Goal: Task Accomplishment & Management: Complete application form

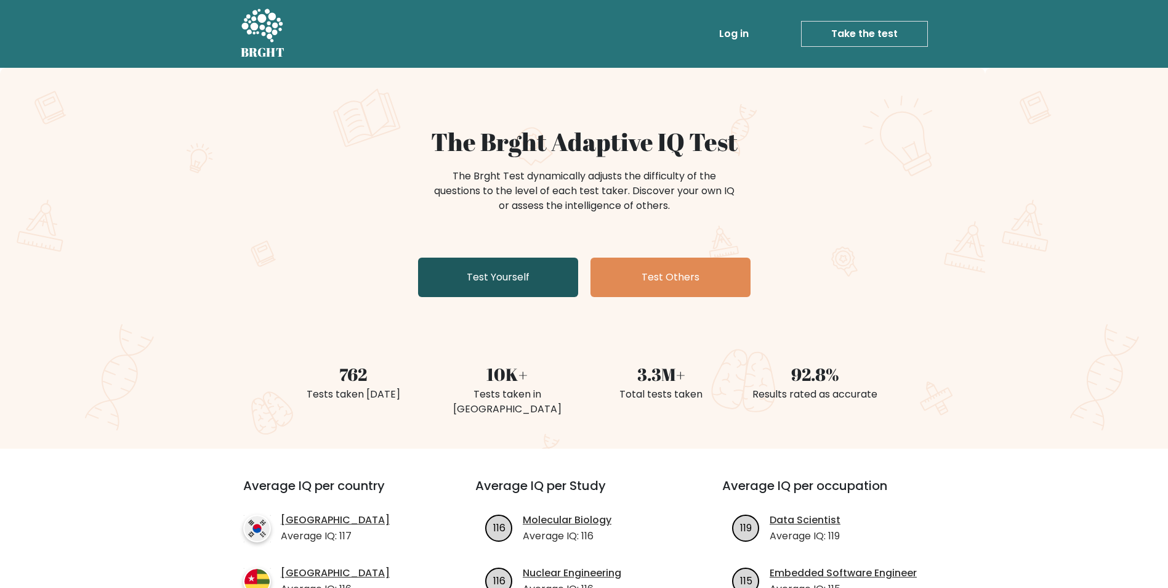
click at [380, 287] on link "Test Yourself" at bounding box center [498, 276] width 160 height 39
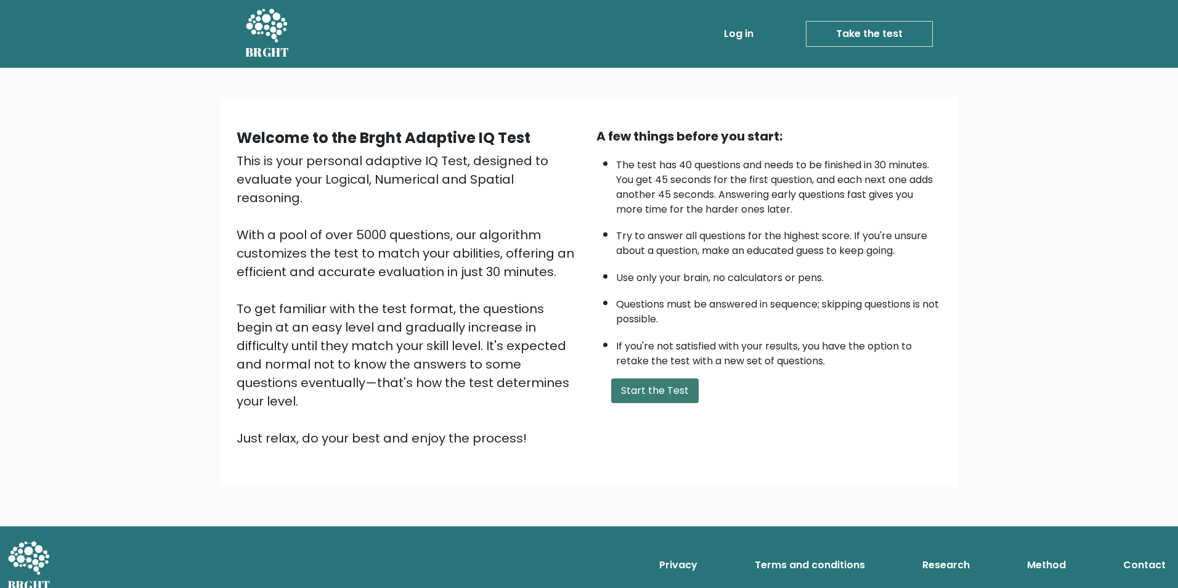
click at [654, 392] on button "Start the Test" at bounding box center [654, 390] width 87 height 25
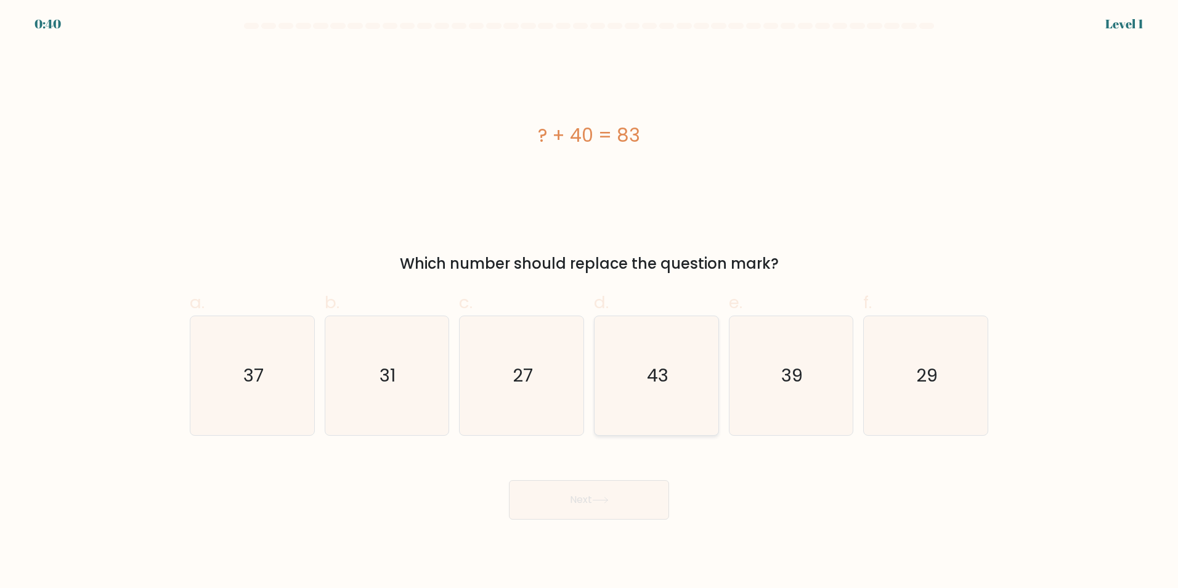
click at [648, 381] on text "43" at bounding box center [658, 375] width 22 height 25
click at [589, 302] on input "d. 43" at bounding box center [589, 298] width 1 height 8
radio input "true"
click at [599, 496] on icon at bounding box center [600, 499] width 17 height 7
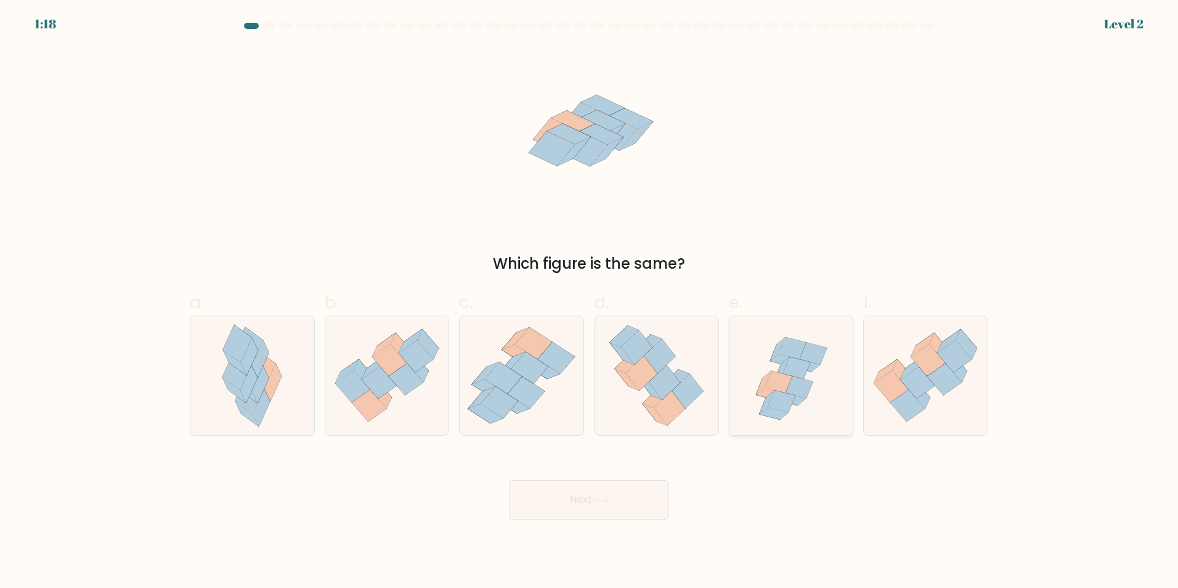
click at [782, 386] on icon at bounding box center [777, 382] width 27 height 22
click at [589, 302] on input "e." at bounding box center [589, 298] width 1 height 8
radio input "true"
click at [625, 486] on button "Next" at bounding box center [589, 499] width 160 height 39
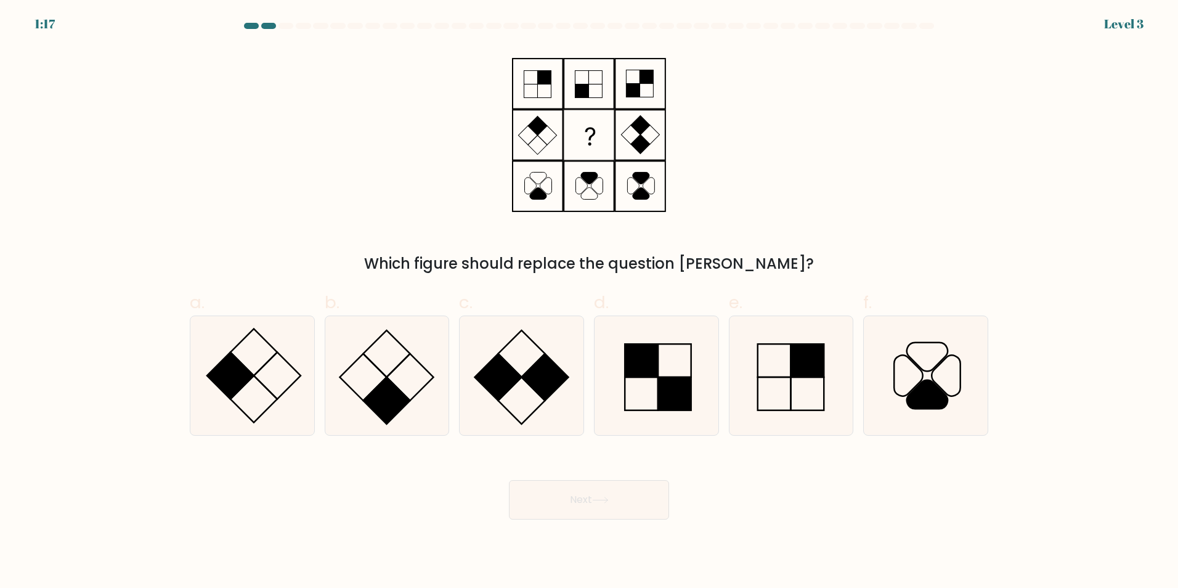
click at [629, 496] on button "Next" at bounding box center [589, 499] width 160 height 39
click at [780, 196] on div "Which figure should replace the question mark?" at bounding box center [588, 161] width 813 height 228
click at [397, 390] on rect at bounding box center [386, 400] width 47 height 47
click at [589, 302] on input "b." at bounding box center [589, 298] width 1 height 8
radio input "true"
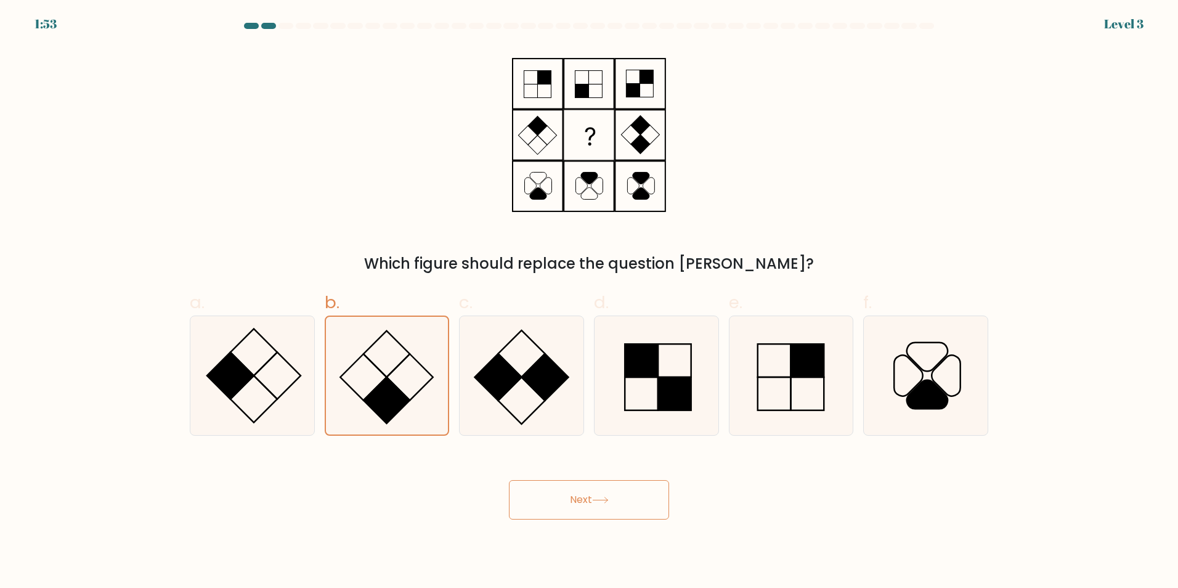
click at [576, 504] on button "Next" at bounding box center [589, 499] width 160 height 39
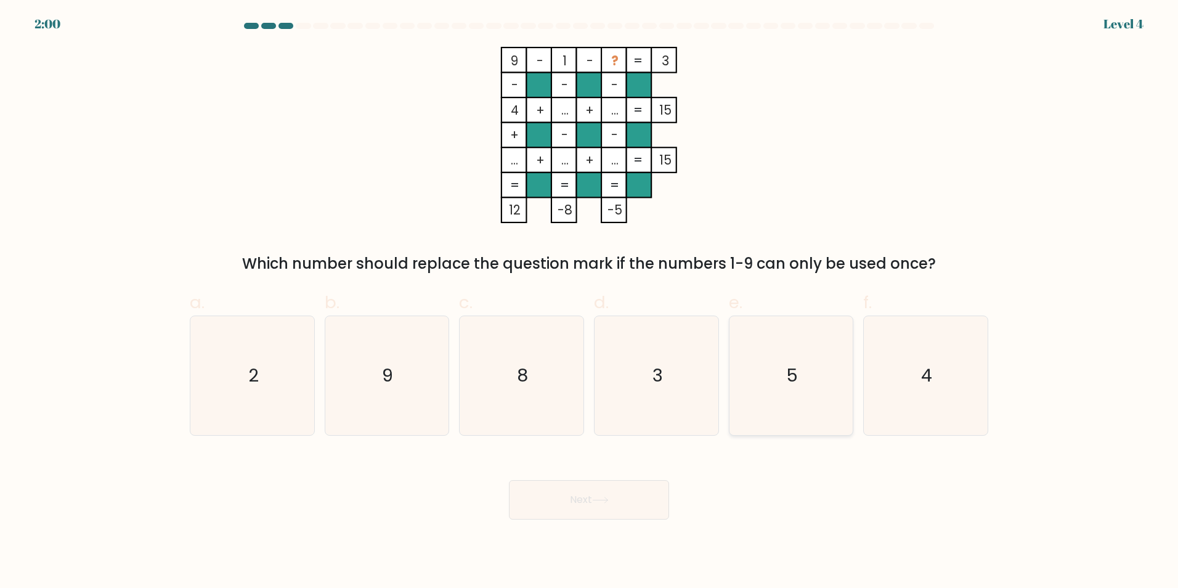
click at [790, 376] on text "5" at bounding box center [792, 375] width 12 height 25
click at [589, 302] on input "e. 5" at bounding box center [589, 298] width 1 height 8
radio input "true"
click at [607, 501] on icon at bounding box center [599, 500] width 15 height 6
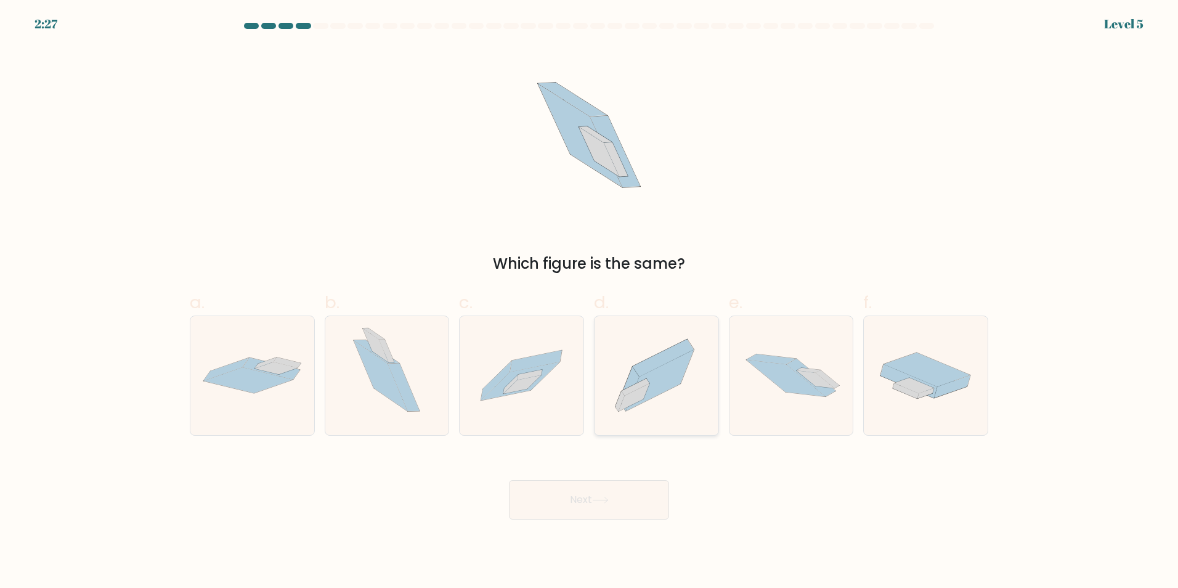
click at [640, 394] on icon at bounding box center [633, 397] width 31 height 28
click at [589, 302] on input "d." at bounding box center [589, 298] width 1 height 8
radio input "true"
click at [555, 526] on body "2:27 Level 5" at bounding box center [589, 294] width 1178 height 588
click at [559, 491] on button "Next" at bounding box center [589, 499] width 160 height 39
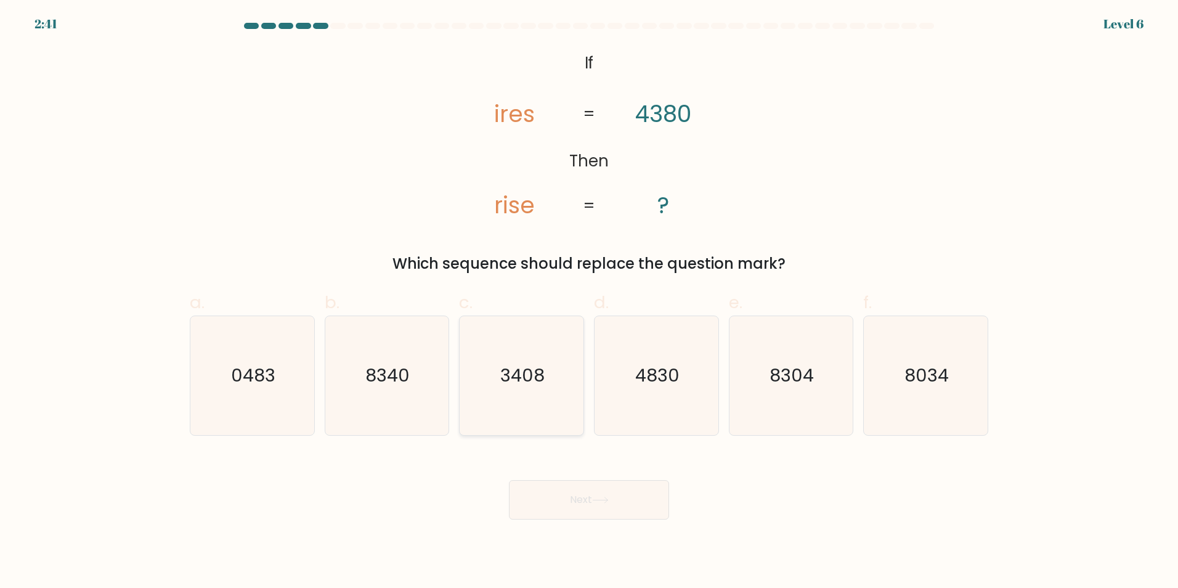
click at [521, 391] on icon "3408" at bounding box center [521, 375] width 119 height 119
click at [589, 302] on input "c. 3408" at bounding box center [589, 298] width 1 height 8
radio input "true"
click at [608, 495] on button "Next" at bounding box center [589, 499] width 160 height 39
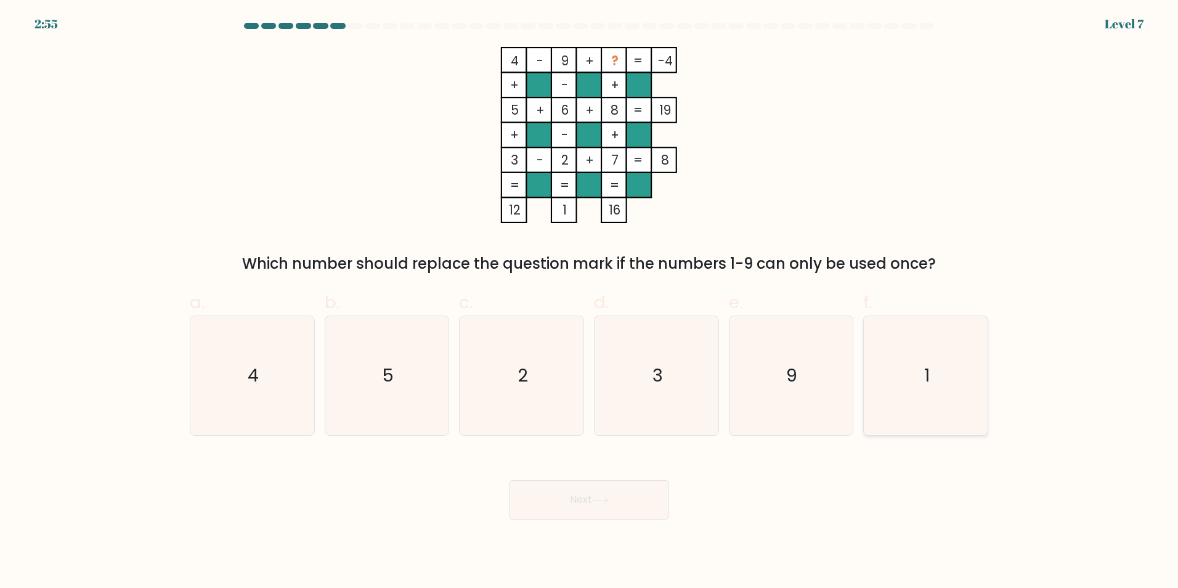
click at [945, 371] on icon "1" at bounding box center [925, 375] width 119 height 119
click at [589, 302] on input "f. 1" at bounding box center [589, 298] width 1 height 8
radio input "true"
click at [626, 500] on button "Next" at bounding box center [589, 499] width 160 height 39
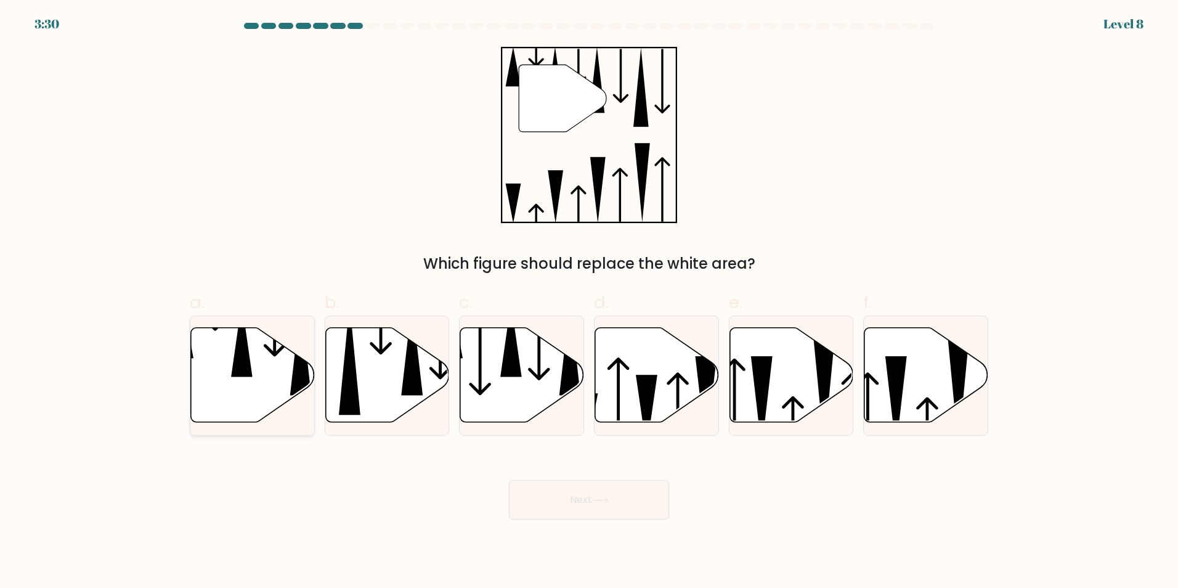
click at [254, 368] on icon at bounding box center [253, 374] width 124 height 95
click at [589, 302] on input "a." at bounding box center [589, 298] width 1 height 8
radio input "true"
click at [620, 493] on button "Next" at bounding box center [589, 499] width 160 height 39
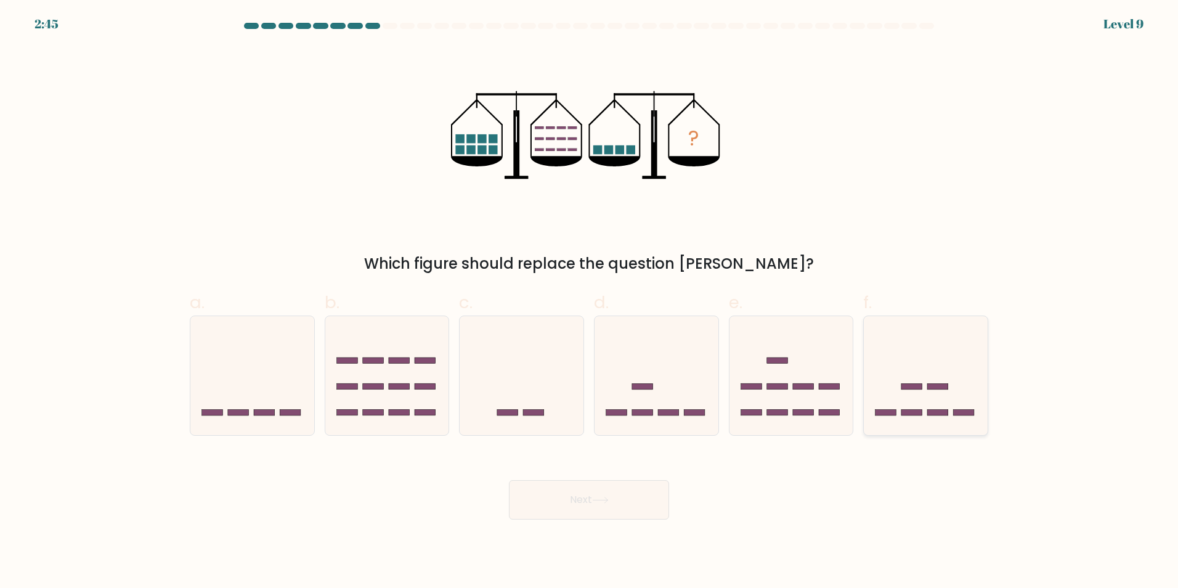
click at [928, 398] on icon at bounding box center [925, 375] width 124 height 102
click at [589, 302] on input "f." at bounding box center [589, 298] width 1 height 8
radio input "true"
click at [894, 361] on icon at bounding box center [925, 376] width 123 height 102
click at [589, 302] on input "f." at bounding box center [589, 298] width 1 height 8
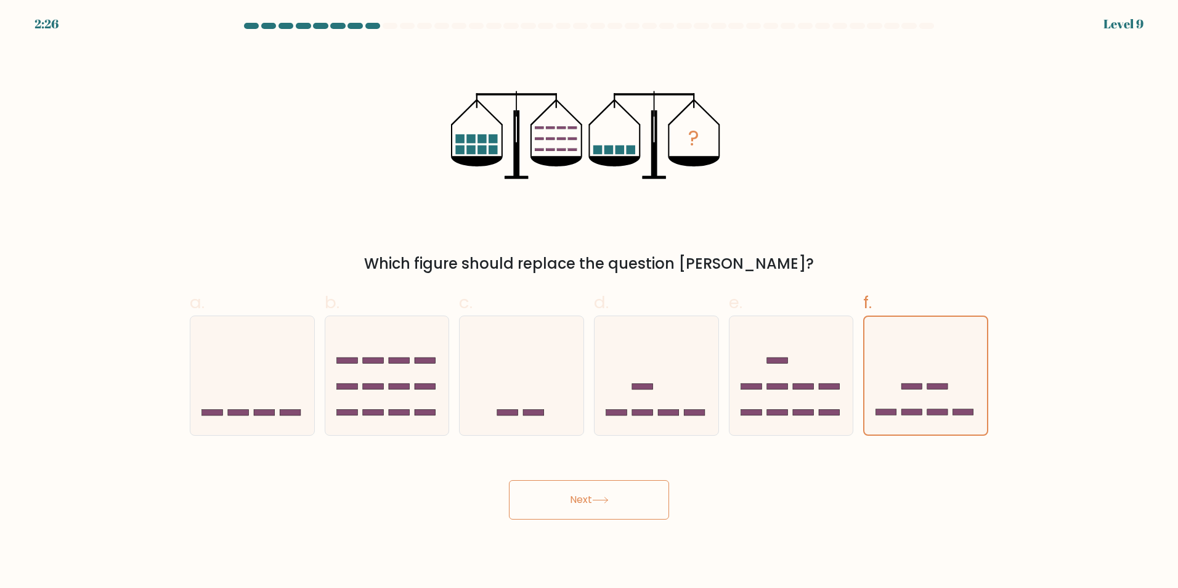
click at [585, 501] on button "Next" at bounding box center [589, 499] width 160 height 39
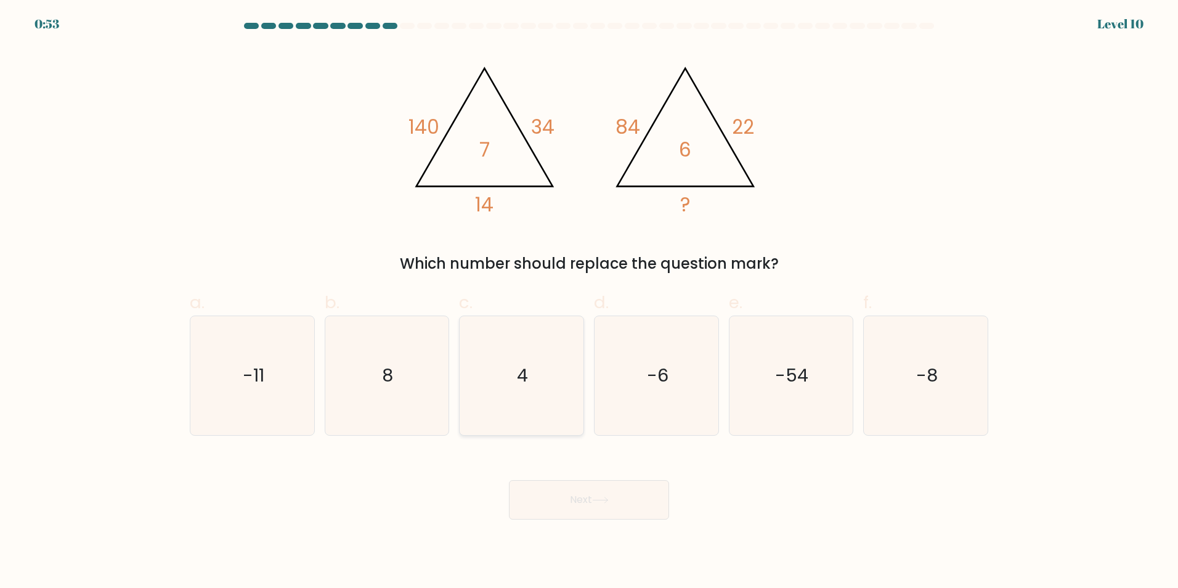
click at [499, 373] on icon "4" at bounding box center [521, 375] width 119 height 119
click at [589, 302] on input "c. 4" at bounding box center [589, 298] width 1 height 8
radio input "true"
click at [559, 503] on button "Next" at bounding box center [589, 499] width 160 height 39
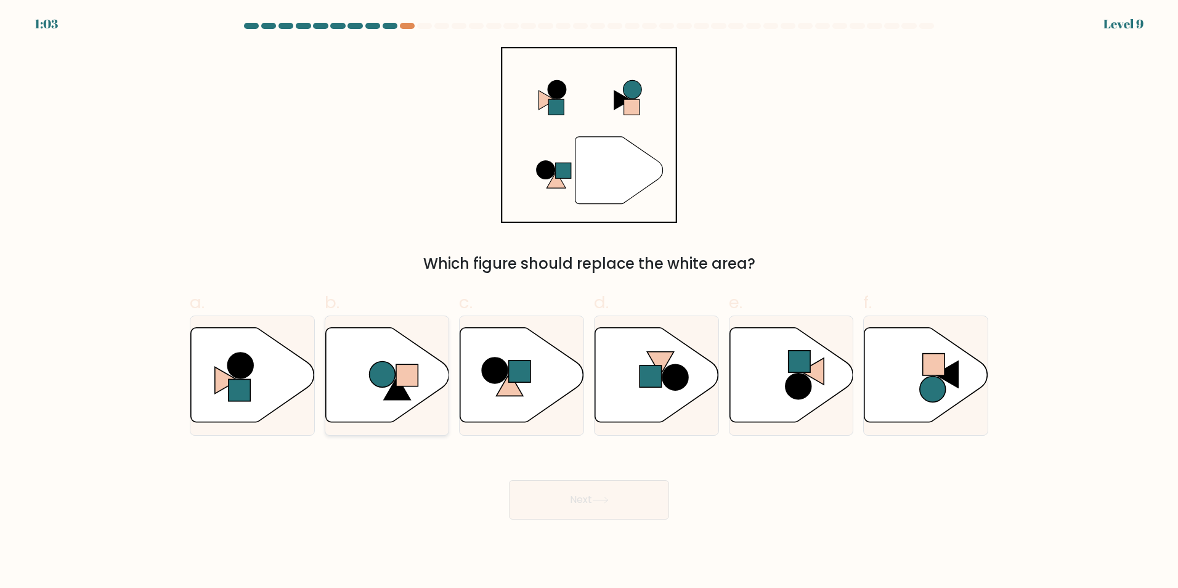
click at [382, 394] on icon at bounding box center [387, 374] width 124 height 95
click at [589, 302] on input "b." at bounding box center [589, 298] width 1 height 8
radio input "true"
click at [575, 520] on body "1:02 Level 9" at bounding box center [589, 294] width 1178 height 588
click at [572, 493] on button "Next" at bounding box center [589, 499] width 160 height 39
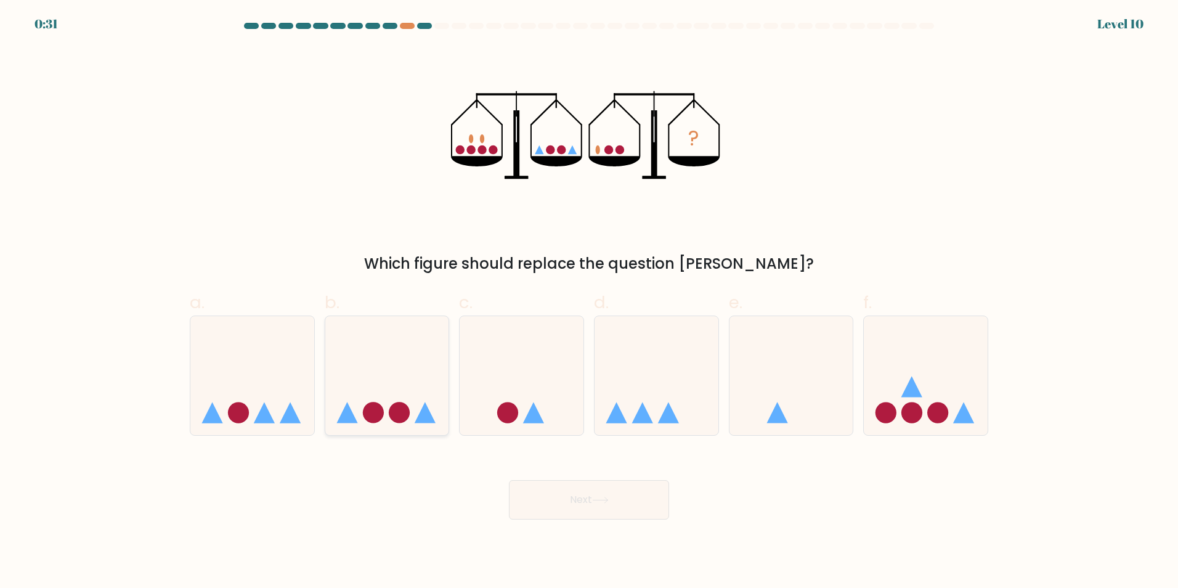
click at [382, 398] on icon at bounding box center [387, 375] width 124 height 102
click at [589, 302] on input "b." at bounding box center [589, 298] width 1 height 8
radio input "true"
click at [503, 388] on icon at bounding box center [521, 375] width 124 height 102
click at [589, 302] on input "c." at bounding box center [589, 298] width 1 height 8
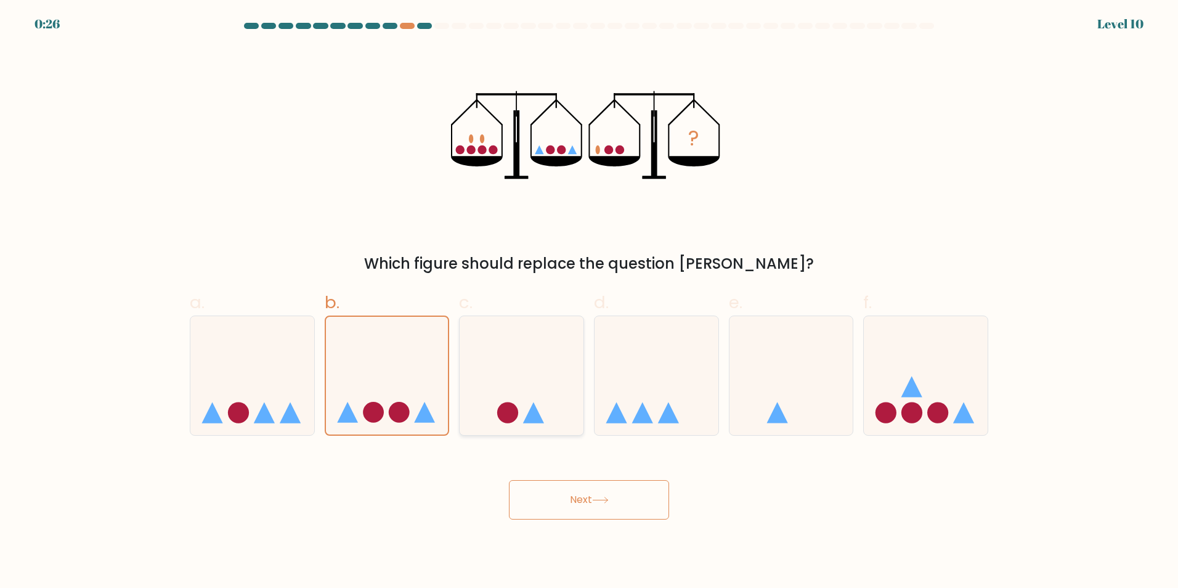
radio input "true"
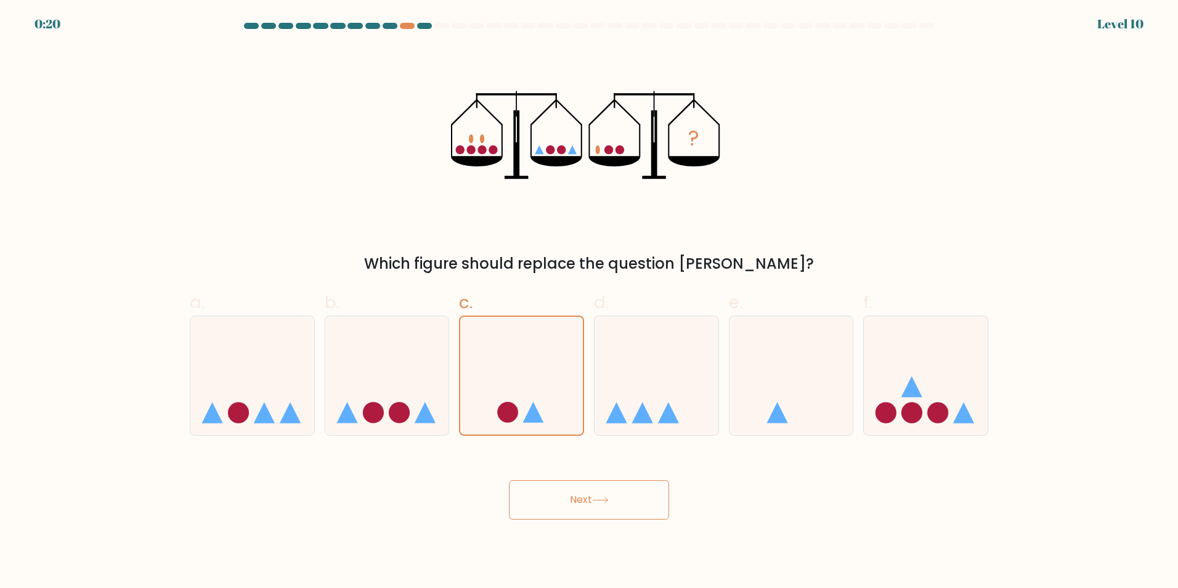
drag, startPoint x: 587, startPoint y: 504, endPoint x: 578, endPoint y: 503, distance: 9.3
click at [578, 503] on button "Next" at bounding box center [589, 499] width 160 height 39
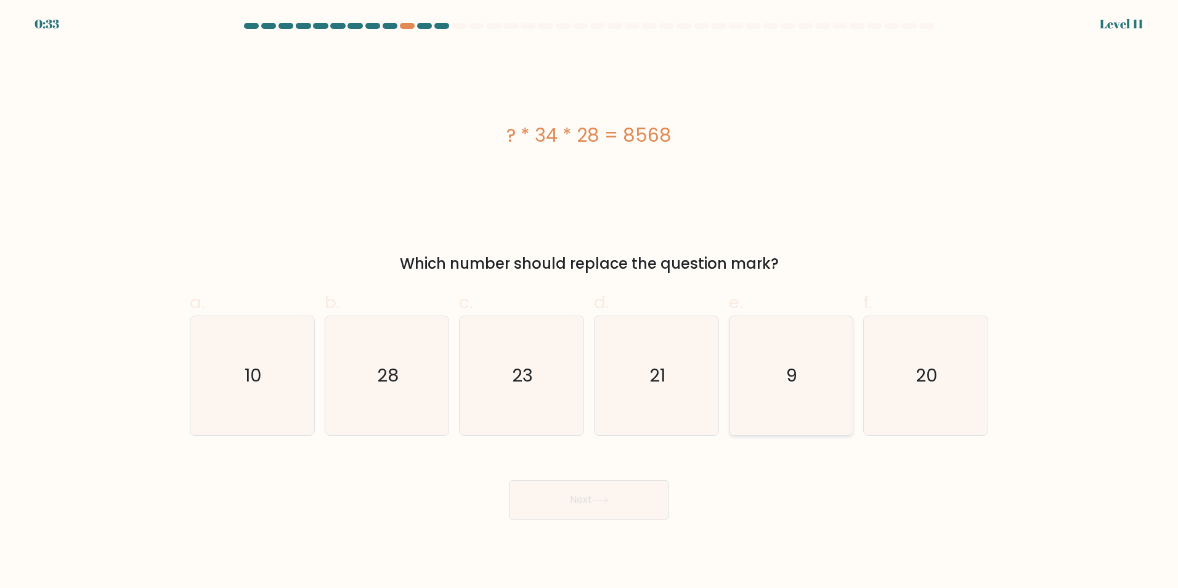
click at [824, 374] on icon "9" at bounding box center [790, 375] width 119 height 119
click at [589, 302] on input "e. 9" at bounding box center [589, 298] width 1 height 8
radio input "true"
click at [562, 504] on button "Next" at bounding box center [589, 499] width 160 height 39
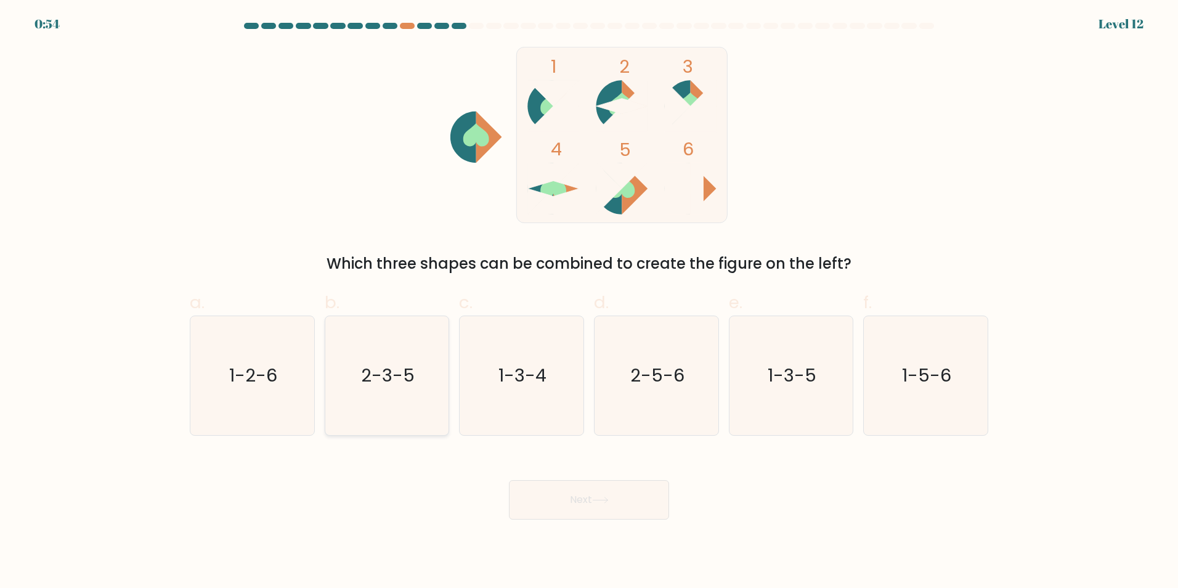
click at [402, 382] on text "2-3-5" at bounding box center [388, 375] width 54 height 25
click at [589, 302] on input "b. 2-3-5" at bounding box center [589, 298] width 1 height 8
radio input "true"
drag, startPoint x: 573, startPoint y: 489, endPoint x: 567, endPoint y: 474, distance: 16.3
click at [574, 489] on button "Next" at bounding box center [589, 499] width 160 height 39
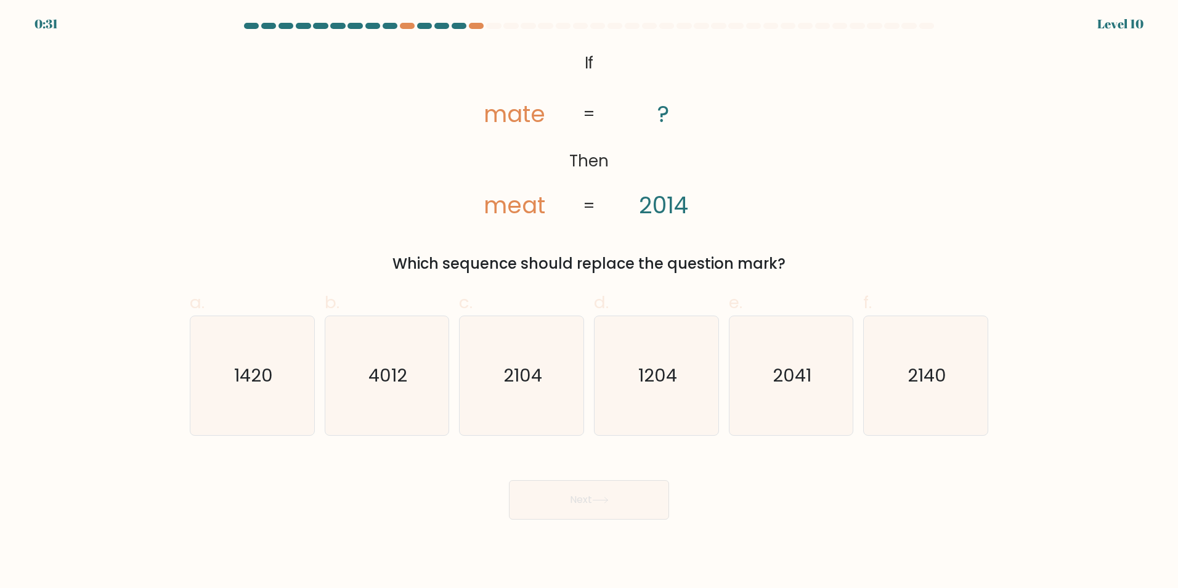
click at [993, 364] on div "a. 1420 b. 4012 c. d." at bounding box center [588, 357] width 813 height 155
click at [955, 360] on icon "2140" at bounding box center [925, 375] width 119 height 119
click at [589, 302] on input "f. 2140" at bounding box center [589, 298] width 1 height 8
radio input "true"
click at [596, 496] on icon at bounding box center [600, 499] width 17 height 7
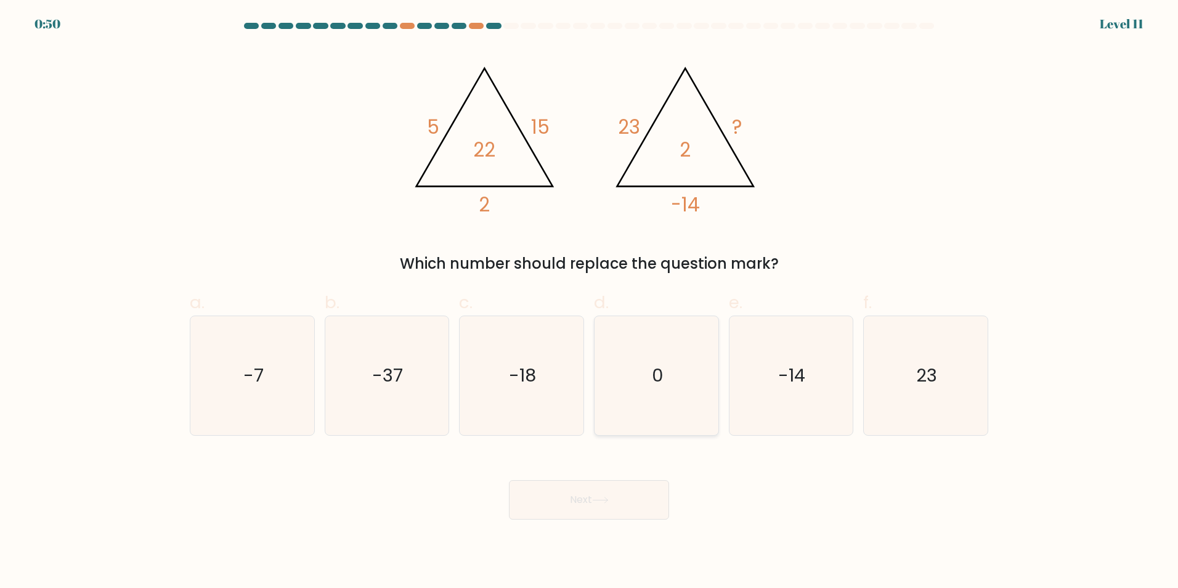
click at [671, 362] on icon "0" at bounding box center [656, 375] width 119 height 119
click at [589, 302] on input "d. 0" at bounding box center [589, 298] width 1 height 8
radio input "true"
click at [588, 504] on button "Next" at bounding box center [589, 499] width 160 height 39
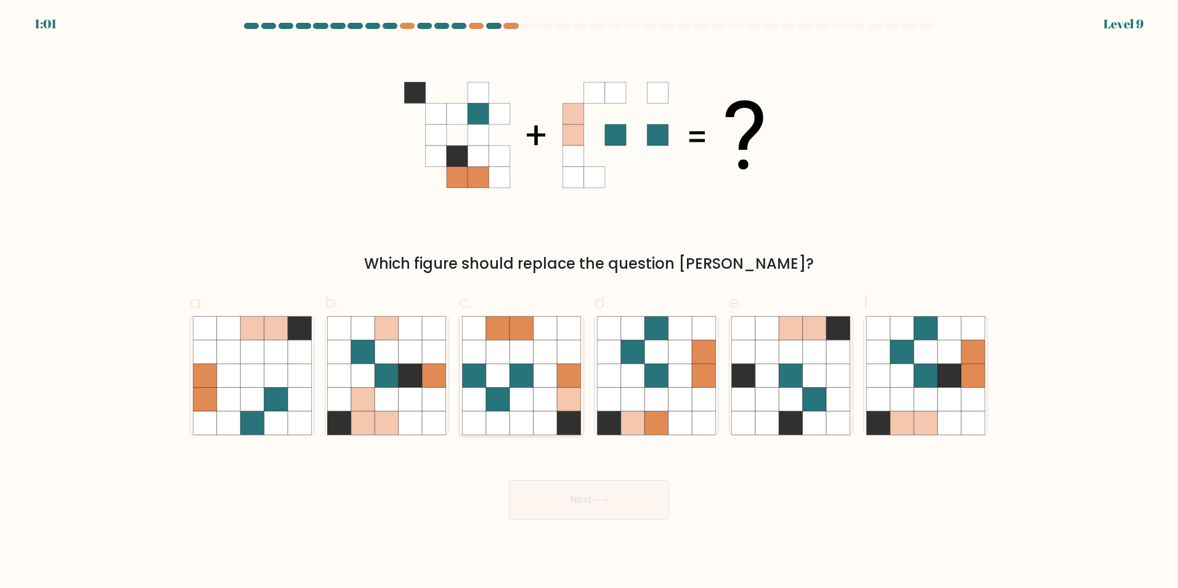
click at [549, 377] on icon at bounding box center [544, 374] width 23 height 23
click at [589, 302] on input "c." at bounding box center [589, 298] width 1 height 8
radio input "true"
drag, startPoint x: 605, startPoint y: 504, endPoint x: 612, endPoint y: 488, distance: 17.4
click at [606, 504] on button "Next" at bounding box center [589, 499] width 160 height 39
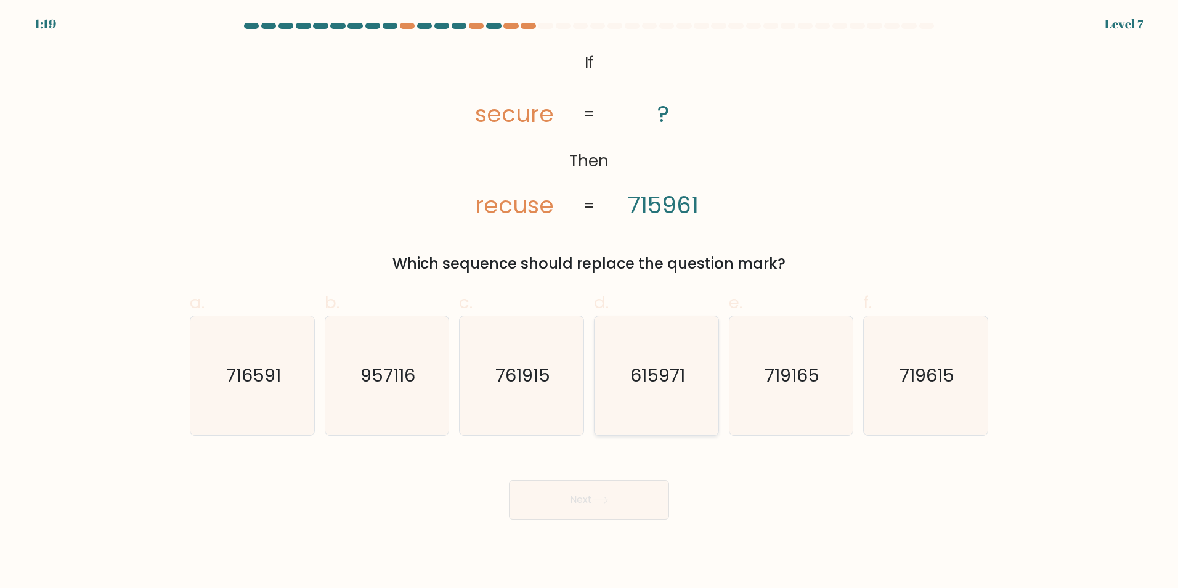
click at [658, 380] on text "615971" at bounding box center [657, 375] width 55 height 25
click at [589, 302] on input "d. 615971" at bounding box center [589, 298] width 1 height 8
radio input "true"
click at [612, 499] on button "Next" at bounding box center [589, 499] width 160 height 39
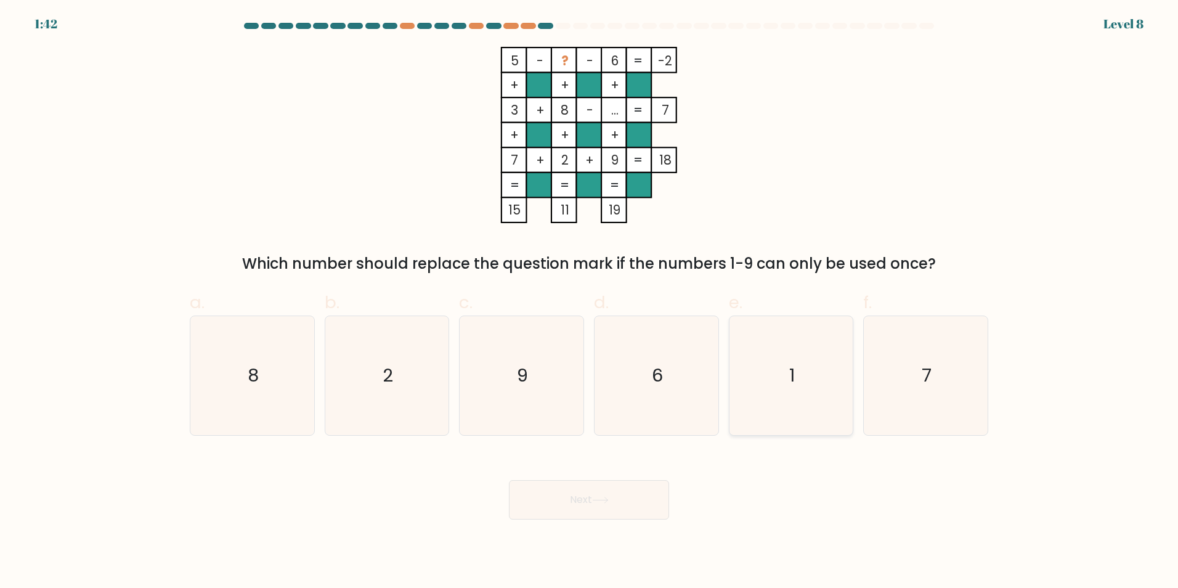
click at [793, 365] on text "1" at bounding box center [792, 375] width 6 height 25
click at [589, 302] on input "e. 1" at bounding box center [589, 298] width 1 height 8
radio input "true"
click at [612, 515] on button "Next" at bounding box center [589, 499] width 160 height 39
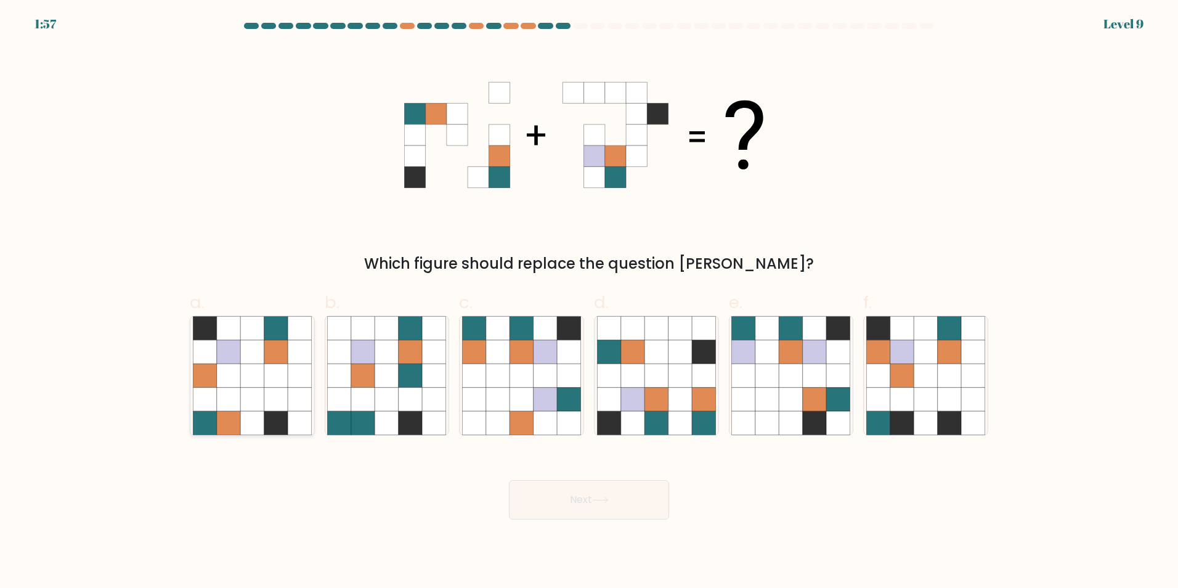
click at [260, 380] on icon at bounding box center [251, 374] width 23 height 23
click at [589, 302] on input "a." at bounding box center [589, 298] width 1 height 8
radio input "true"
click at [602, 496] on icon at bounding box center [600, 499] width 17 height 7
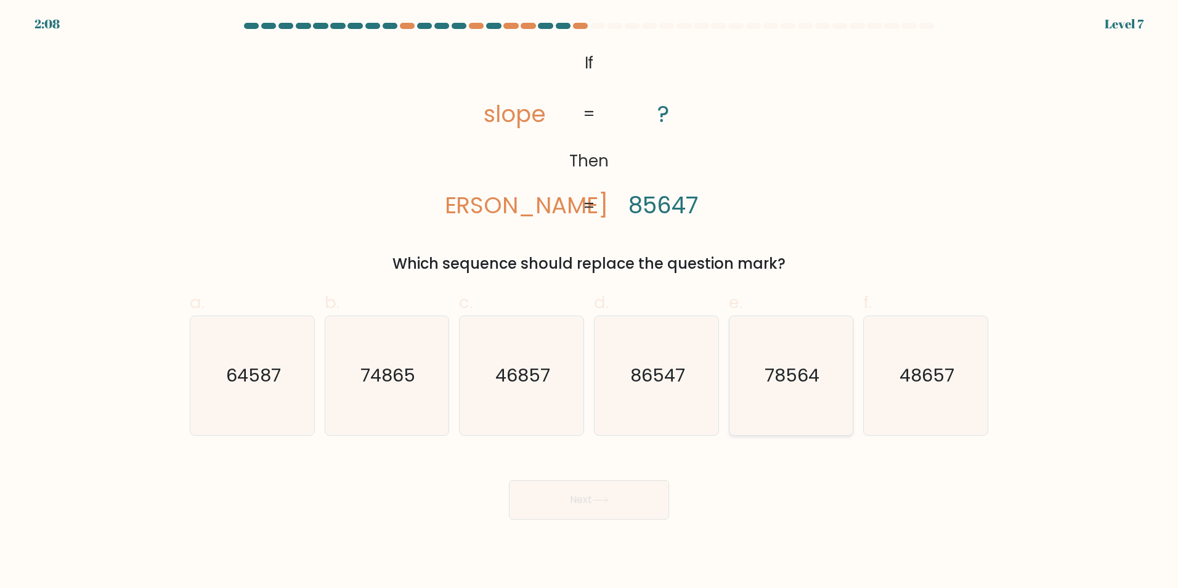
click at [809, 366] on text "78564" at bounding box center [791, 375] width 55 height 25
click at [589, 302] on input "e. 78564" at bounding box center [589, 298] width 1 height 8
radio input "true"
click at [617, 498] on button "Next" at bounding box center [589, 499] width 160 height 39
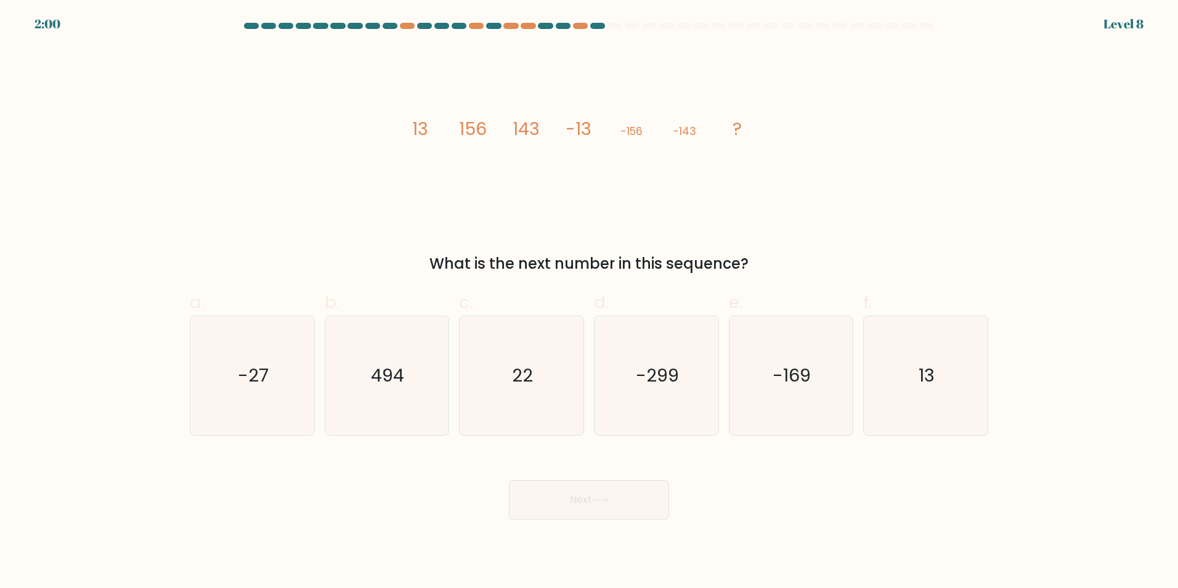
click at [1011, 407] on form at bounding box center [589, 271] width 1178 height 496
click at [945, 370] on icon "13" at bounding box center [925, 375] width 119 height 119
click at [589, 302] on input "f. 13" at bounding box center [589, 298] width 1 height 8
radio input "true"
click at [587, 503] on button "Next" at bounding box center [589, 499] width 160 height 39
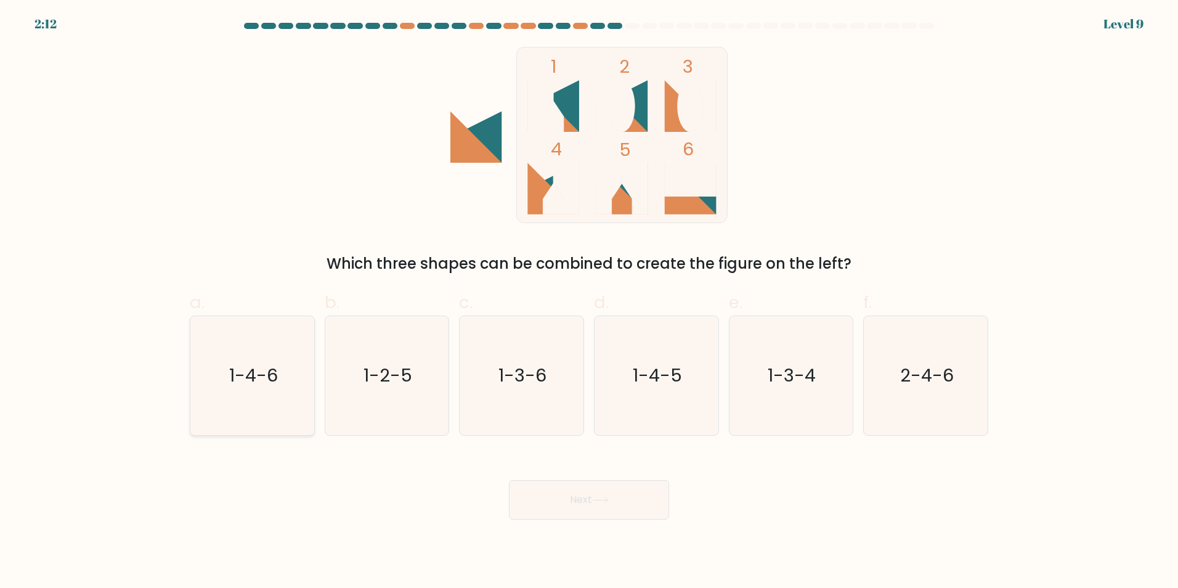
click at [265, 354] on icon "1-4-6" at bounding box center [252, 375] width 119 height 119
click at [589, 302] on input "a. 1-4-6" at bounding box center [589, 298] width 1 height 8
radio input "true"
drag, startPoint x: 624, startPoint y: 514, endPoint x: 617, endPoint y: 512, distance: 6.9
click at [617, 512] on button "Next" at bounding box center [589, 499] width 160 height 39
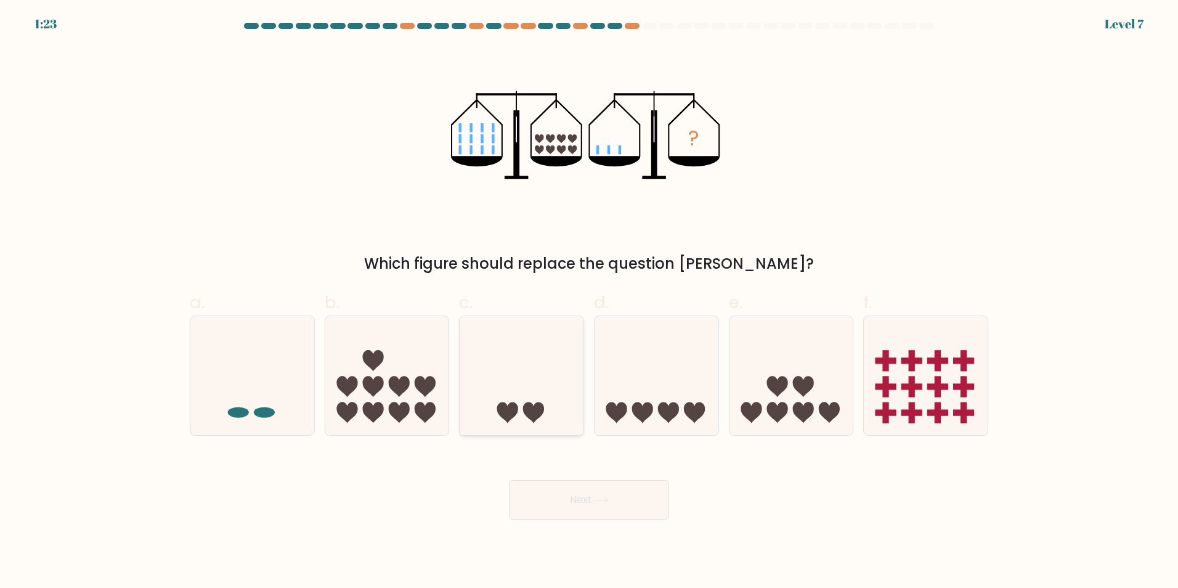
click at [521, 377] on icon at bounding box center [521, 375] width 124 height 102
click at [589, 302] on input "c." at bounding box center [589, 298] width 1 height 8
radio input "true"
click at [622, 507] on button "Next" at bounding box center [589, 499] width 160 height 39
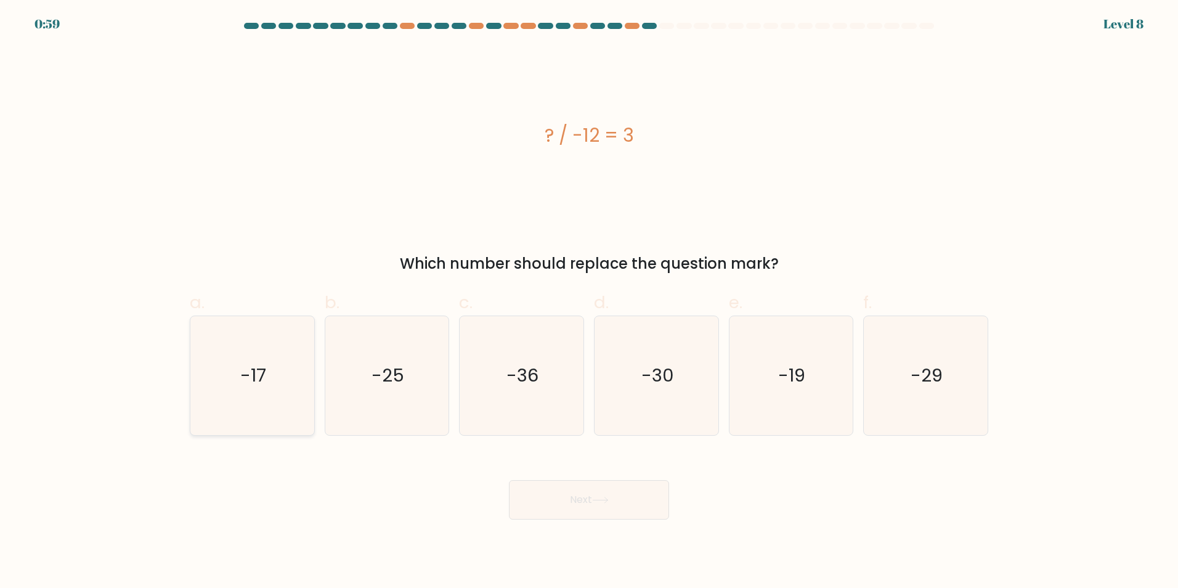
click at [200, 363] on icon "-17" at bounding box center [252, 375] width 119 height 119
click at [589, 302] on input "a. -17" at bounding box center [589, 298] width 1 height 8
radio input "true"
click at [591, 500] on button "Next" at bounding box center [589, 499] width 160 height 39
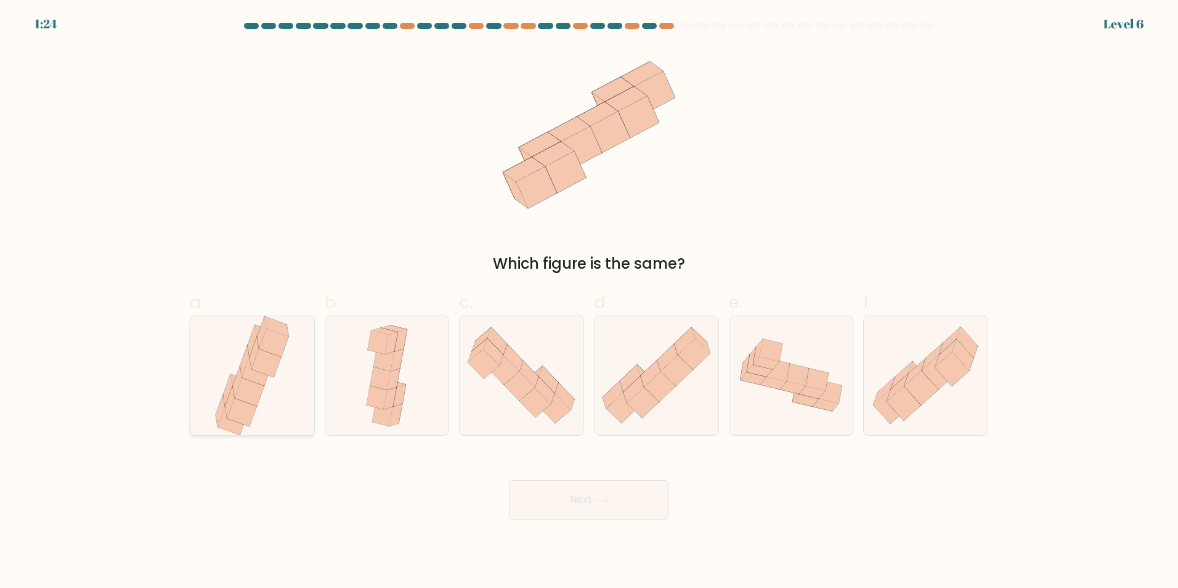
click at [236, 411] on icon at bounding box center [242, 412] width 30 height 28
click at [589, 302] on input "a." at bounding box center [589, 298] width 1 height 8
radio input "true"
click at [593, 504] on button "Next" at bounding box center [589, 499] width 160 height 39
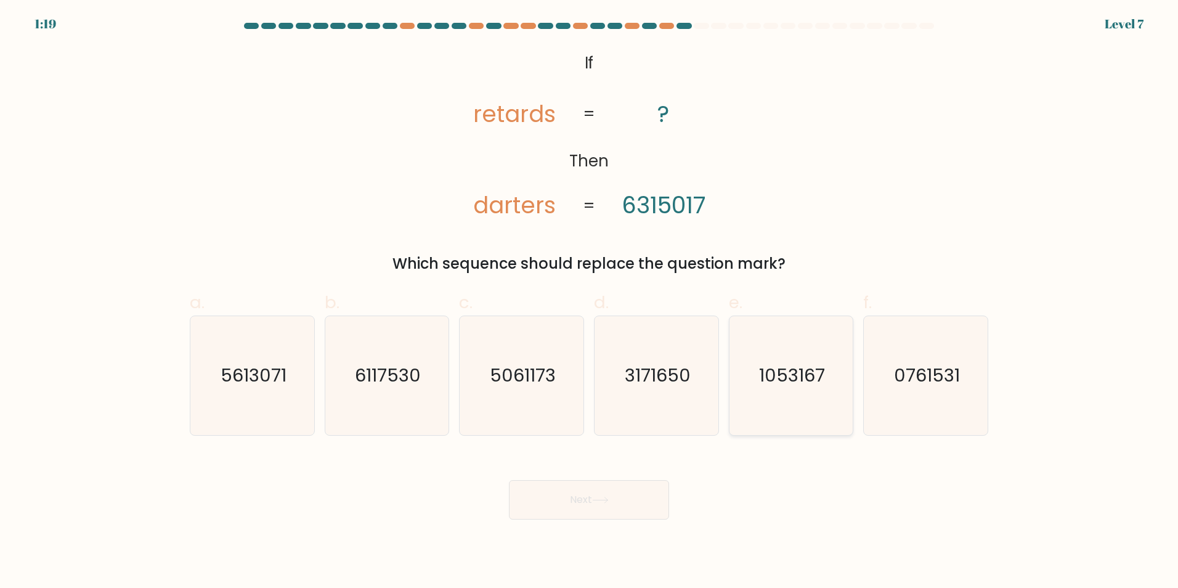
click at [791, 373] on text "1053167" at bounding box center [792, 375] width 66 height 25
click at [589, 302] on input "e. 1053167" at bounding box center [589, 298] width 1 height 8
radio input "true"
click at [568, 495] on button "Next" at bounding box center [589, 499] width 160 height 39
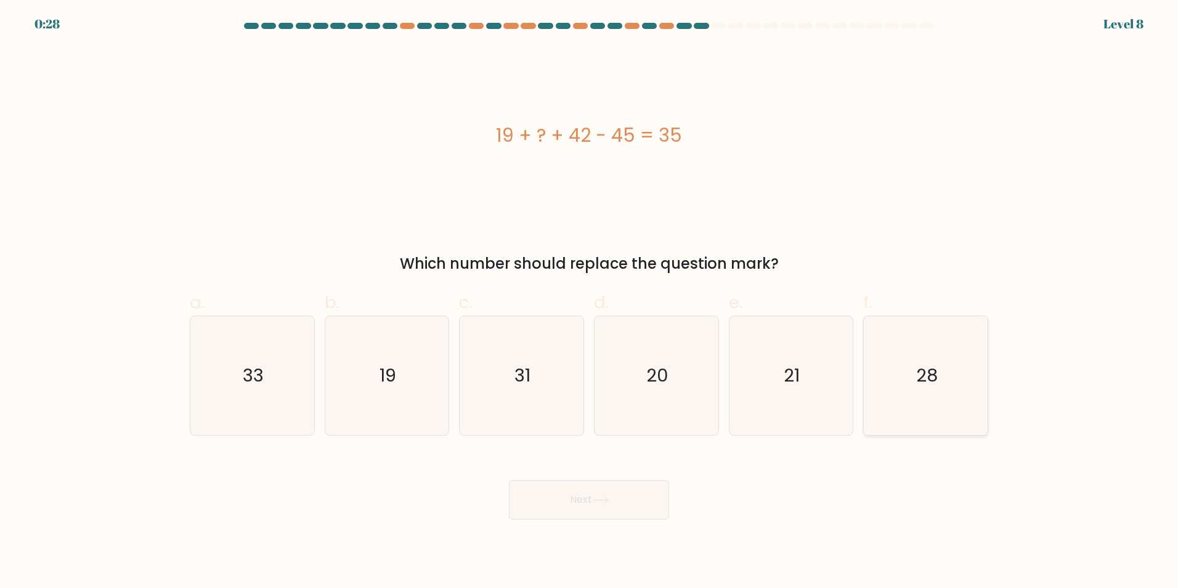
click at [934, 367] on text "28" at bounding box center [927, 375] width 22 height 25
click at [589, 302] on input "f. 28" at bounding box center [589, 298] width 1 height 8
radio input "true"
click at [660, 478] on div "Next" at bounding box center [588, 484] width 813 height 69
click at [657, 492] on button "Next" at bounding box center [589, 499] width 160 height 39
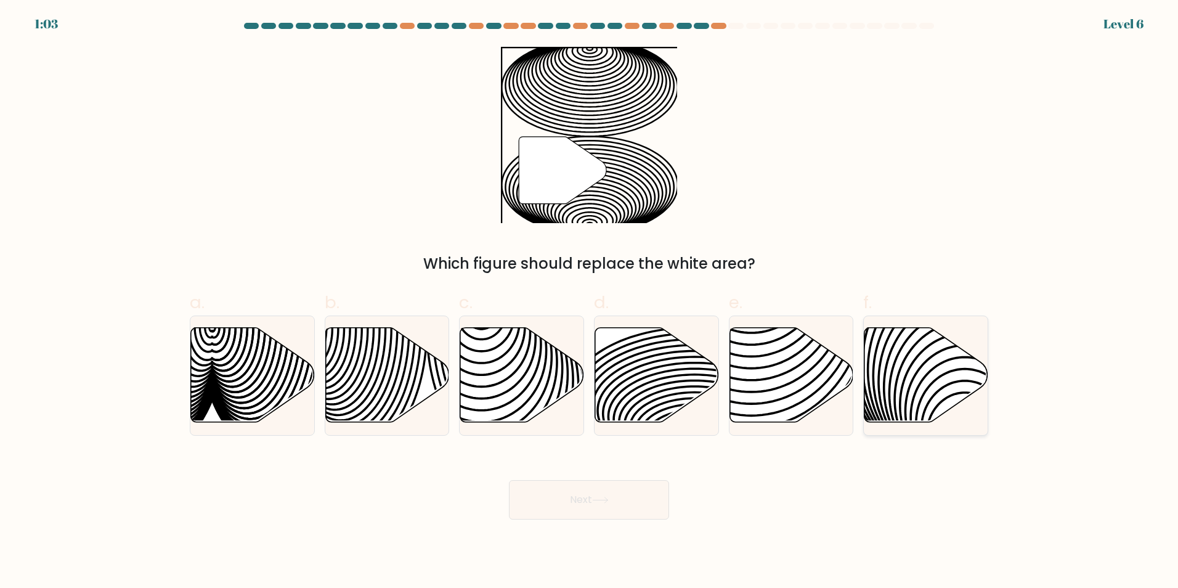
click at [904, 380] on icon at bounding box center [965, 326] width 249 height 249
click at [589, 302] on input "f." at bounding box center [589, 298] width 1 height 8
radio input "true"
click at [569, 496] on button "Next" at bounding box center [589, 499] width 160 height 39
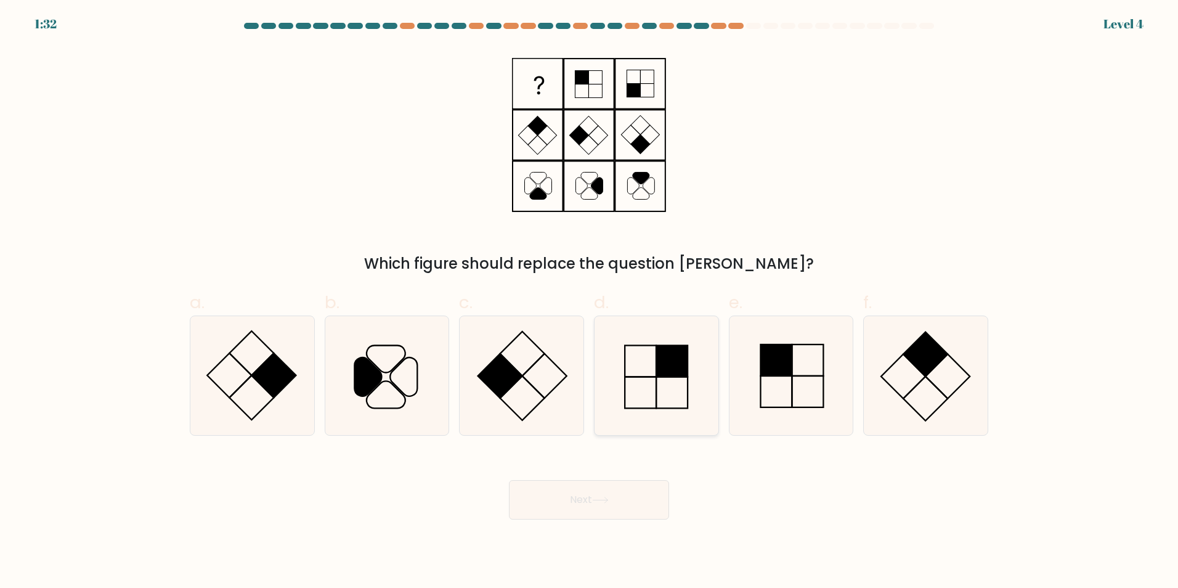
click at [693, 350] on icon at bounding box center [656, 375] width 119 height 119
click at [589, 302] on input "d." at bounding box center [589, 298] width 1 height 8
radio input "true"
click at [578, 495] on button "Next" at bounding box center [589, 499] width 160 height 39
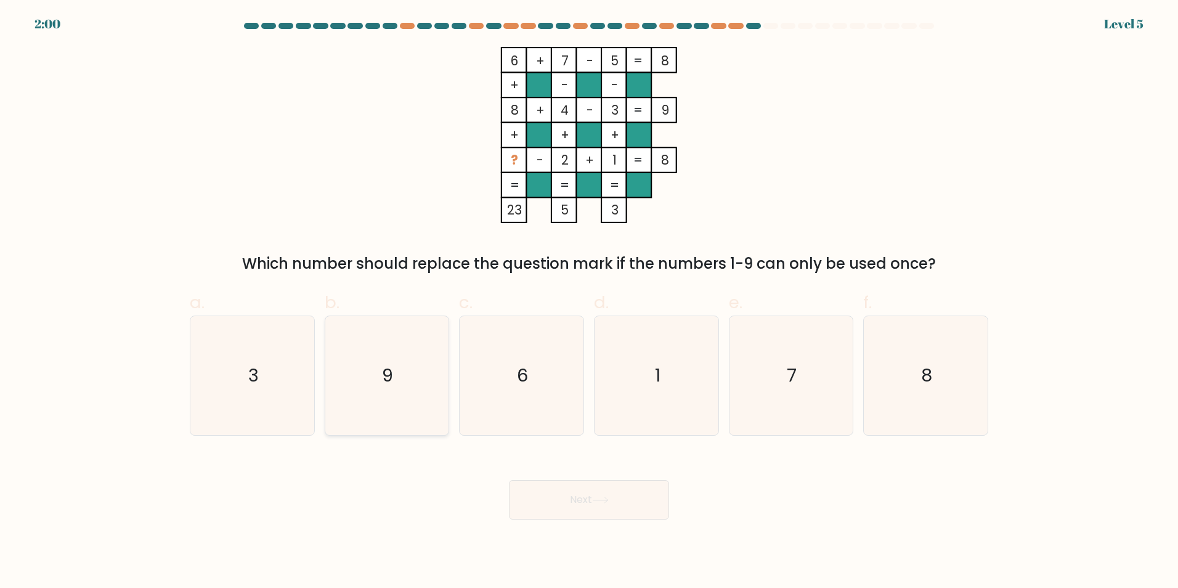
click at [411, 349] on icon "9" at bounding box center [386, 375] width 119 height 119
click at [589, 302] on input "b. 9" at bounding box center [589, 298] width 1 height 8
radio input "true"
click at [594, 503] on button "Next" at bounding box center [589, 499] width 160 height 39
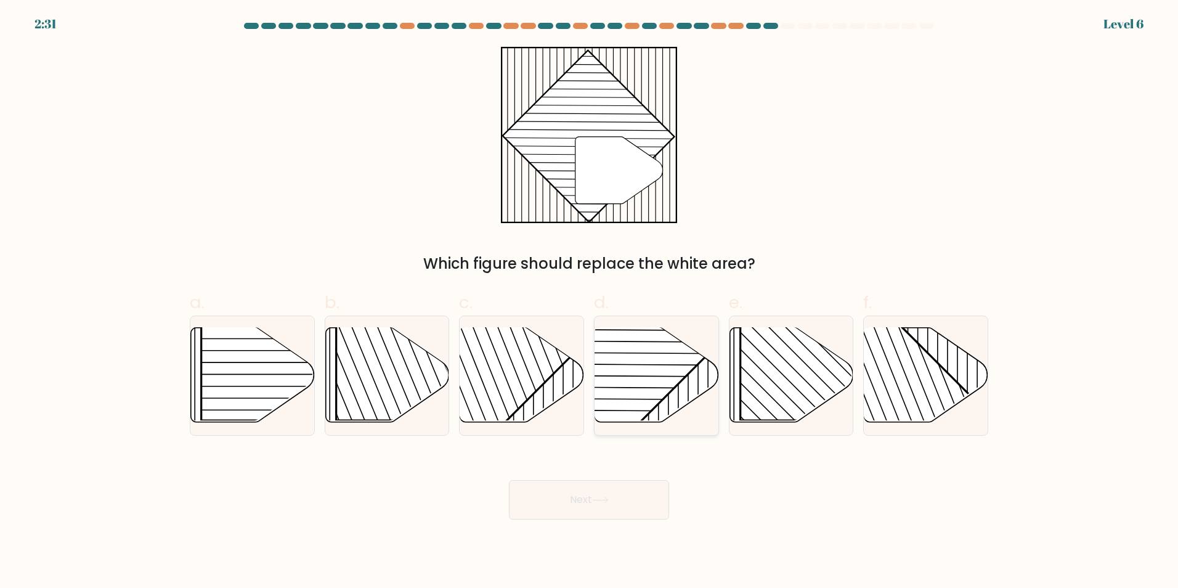
click at [663, 371] on rect at bounding box center [613, 326] width 243 height 243
click at [589, 302] on input "d." at bounding box center [589, 298] width 1 height 8
radio input "true"
click at [634, 494] on button "Next" at bounding box center [589, 499] width 160 height 39
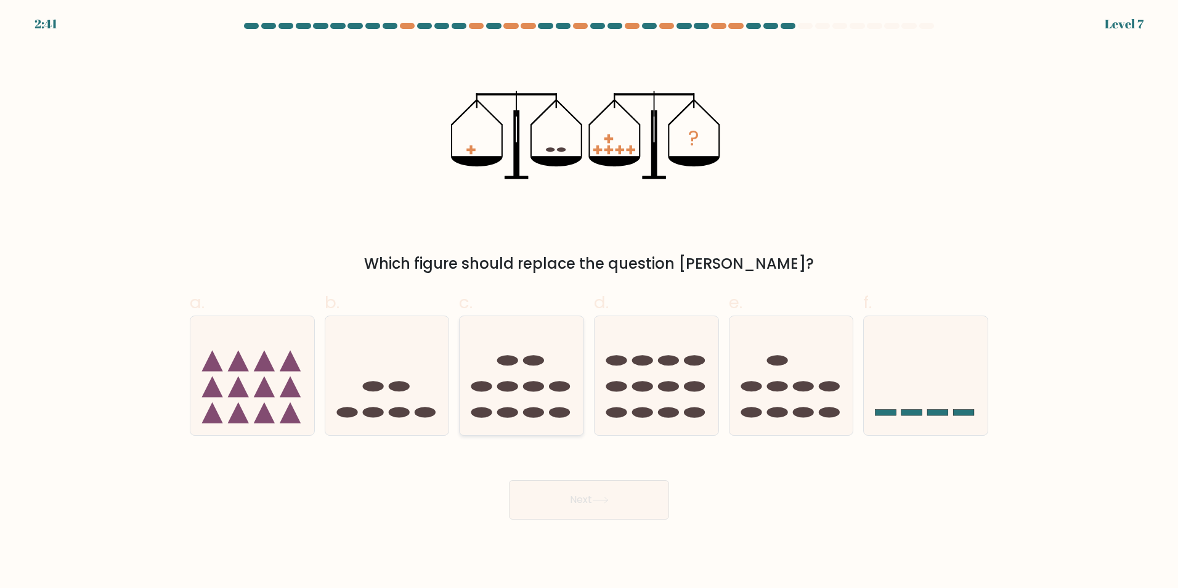
click at [506, 410] on ellipse at bounding box center [507, 412] width 21 height 10
click at [589, 302] on input "c." at bounding box center [589, 298] width 1 height 8
radio input "true"
click at [576, 507] on button "Next" at bounding box center [589, 499] width 160 height 39
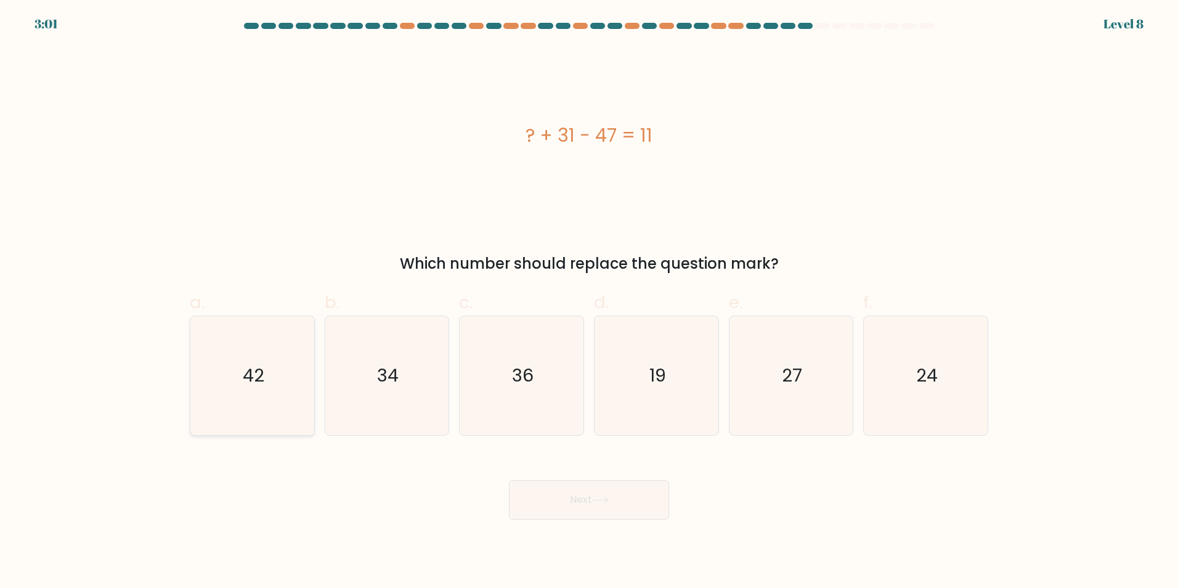
click at [244, 342] on icon "42" at bounding box center [252, 375] width 119 height 119
click at [589, 302] on input "a. 42" at bounding box center [589, 298] width 1 height 8
radio input "true"
click at [559, 495] on button "Next" at bounding box center [589, 499] width 160 height 39
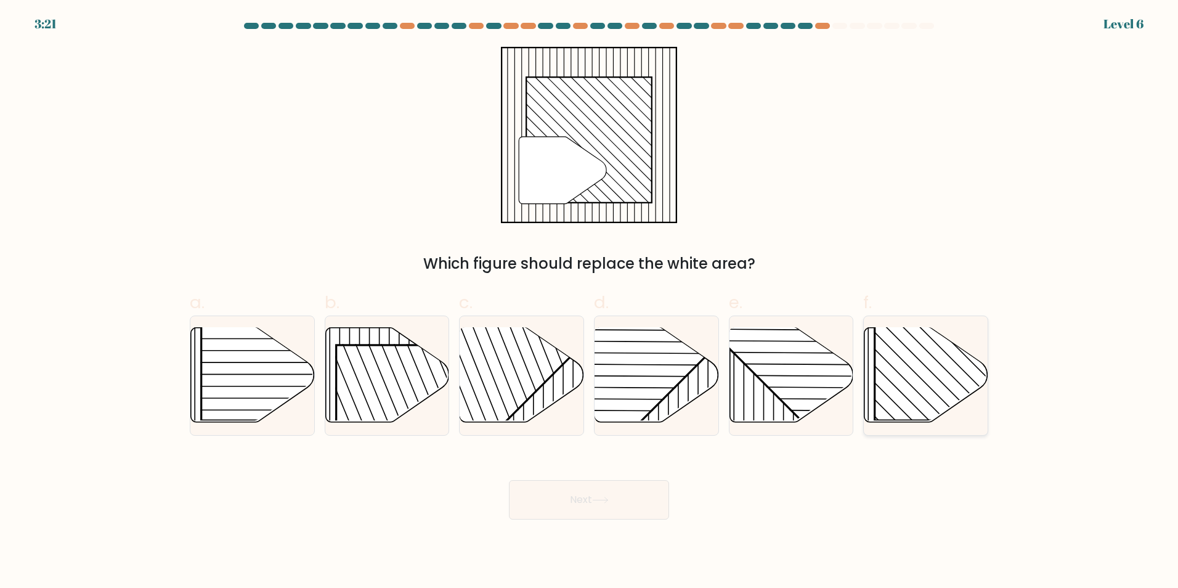
click at [896, 390] on rect at bounding box center [963, 331] width 177 height 177
click at [589, 302] on input "f." at bounding box center [589, 298] width 1 height 8
radio input "true"
click at [561, 493] on button "Next" at bounding box center [589, 499] width 160 height 39
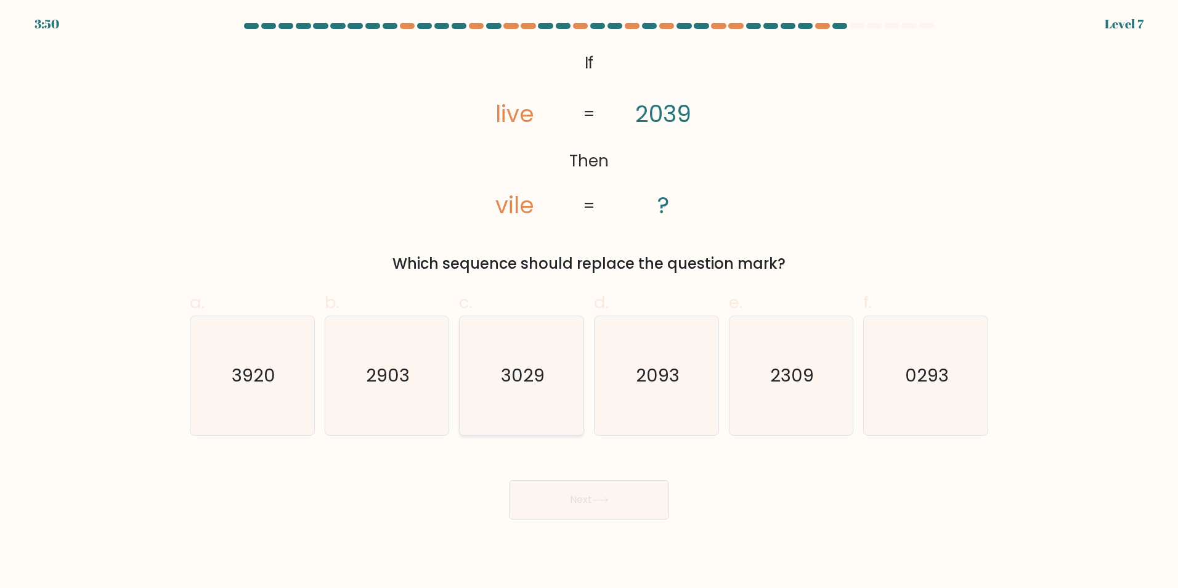
click at [541, 371] on text "3029" at bounding box center [523, 375] width 44 height 25
click at [589, 302] on input "c. 3029" at bounding box center [589, 298] width 1 height 8
radio input "true"
click at [596, 484] on button "Next" at bounding box center [589, 499] width 160 height 39
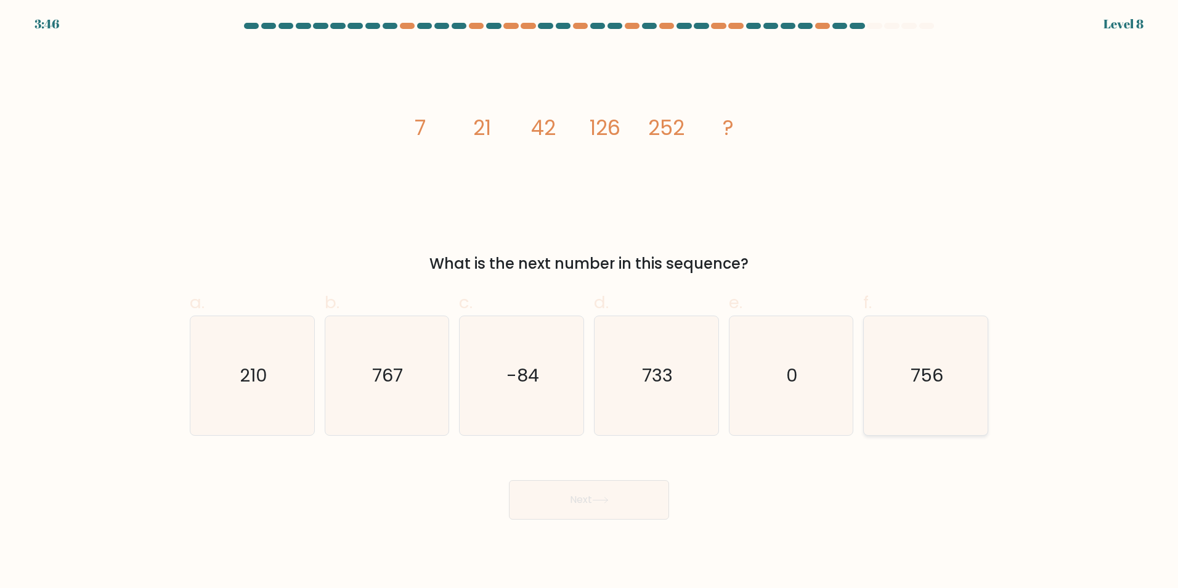
click at [901, 368] on icon "756" at bounding box center [925, 375] width 119 height 119
click at [589, 302] on input "f. 756" at bounding box center [589, 298] width 1 height 8
radio input "true"
click at [562, 492] on button "Next" at bounding box center [589, 499] width 160 height 39
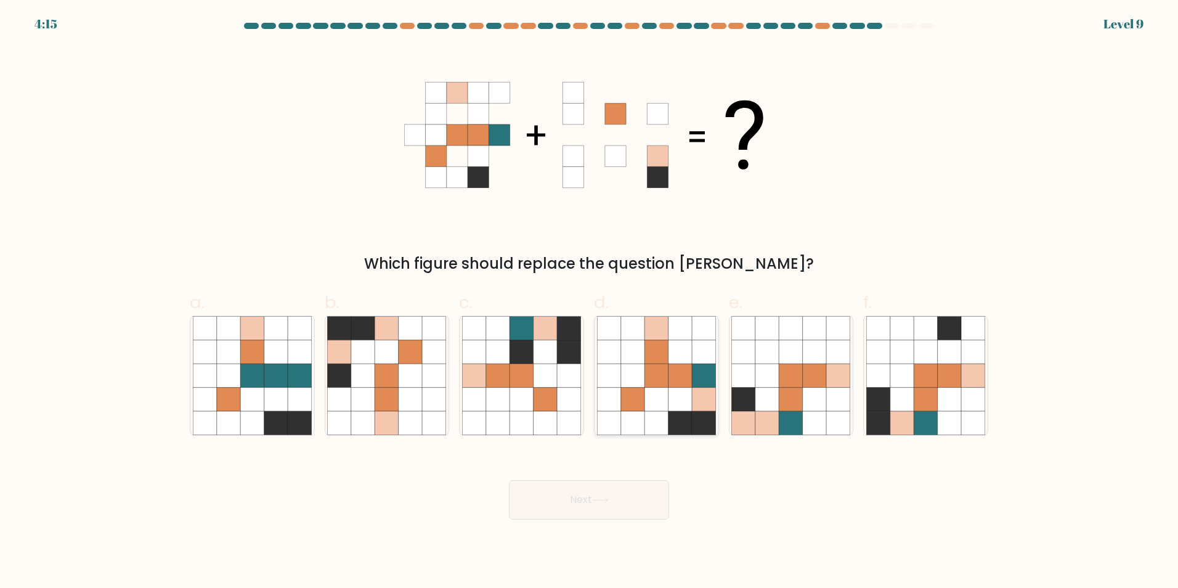
click at [663, 370] on icon at bounding box center [655, 374] width 23 height 23
click at [589, 302] on input "d." at bounding box center [589, 298] width 1 height 8
radio input "true"
click at [589, 484] on button "Next" at bounding box center [589, 499] width 160 height 39
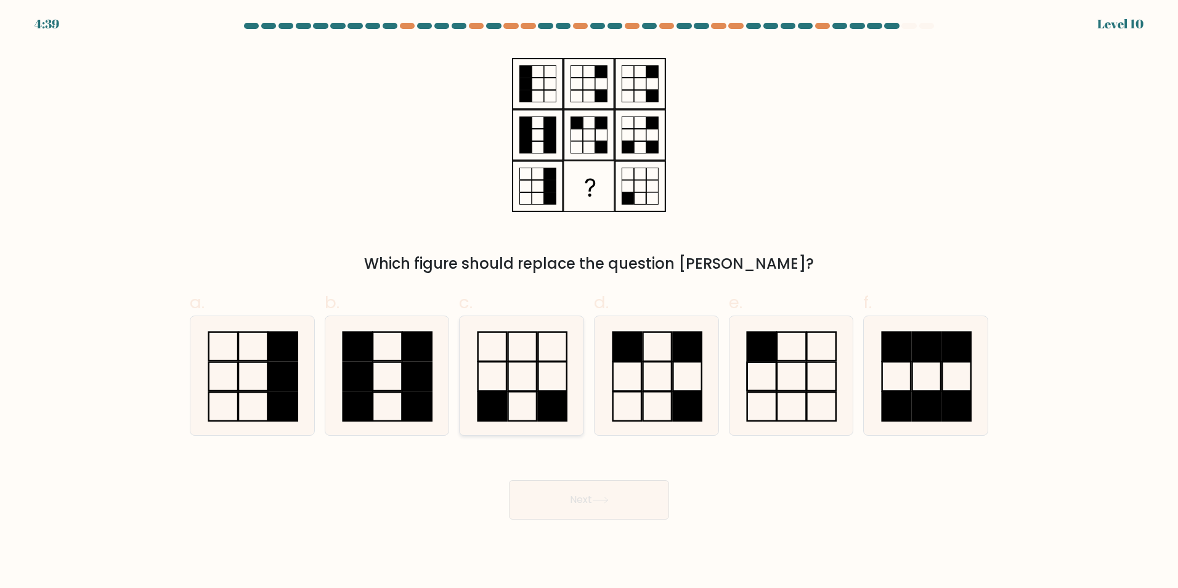
click at [525, 390] on rect at bounding box center [522, 376] width 28 height 29
click at [589, 302] on input "c." at bounding box center [589, 298] width 1 height 8
radio input "true"
click at [636, 507] on button "Next" at bounding box center [589, 499] width 160 height 39
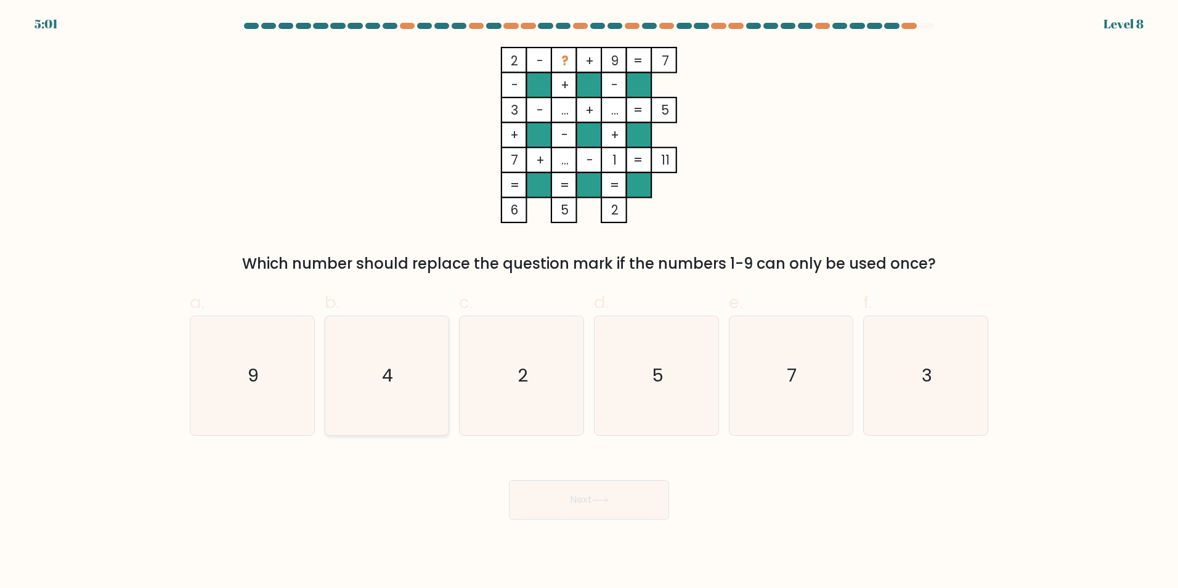
click at [421, 356] on icon "4" at bounding box center [386, 375] width 119 height 119
click at [589, 302] on input "b. 4" at bounding box center [589, 298] width 1 height 8
radio input "true"
click at [627, 495] on button "Next" at bounding box center [589, 499] width 160 height 39
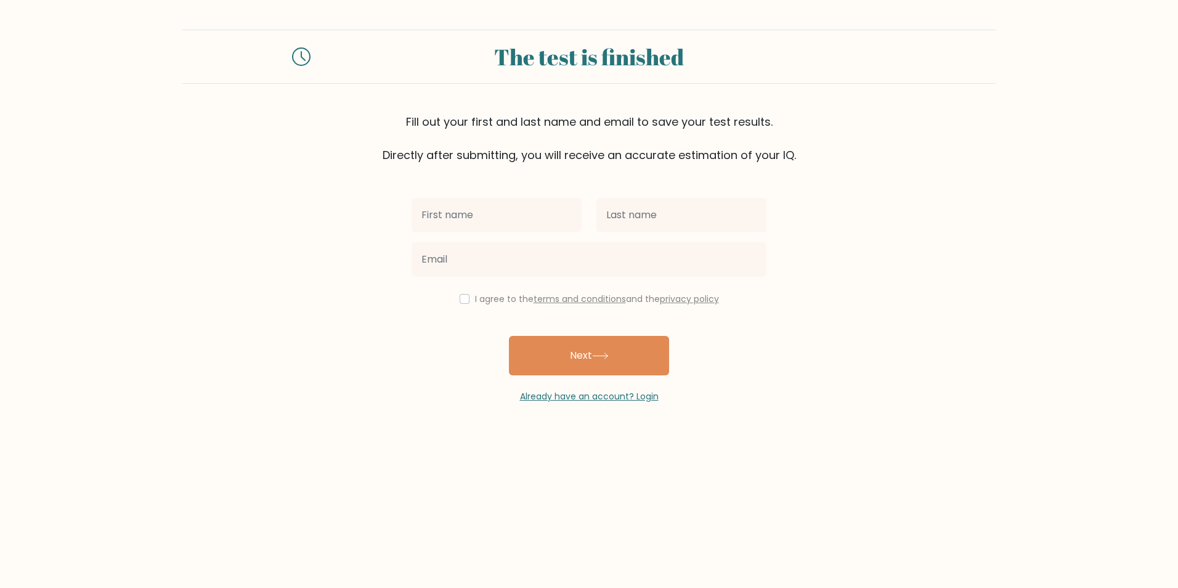
click at [496, 195] on div at bounding box center [496, 215] width 185 height 44
click at [503, 208] on input "text" at bounding box center [496, 215] width 170 height 34
click at [464, 303] on input "checkbox" at bounding box center [464, 299] width 10 height 10
checkbox input "true"
click at [471, 225] on input "text" at bounding box center [496, 215] width 170 height 34
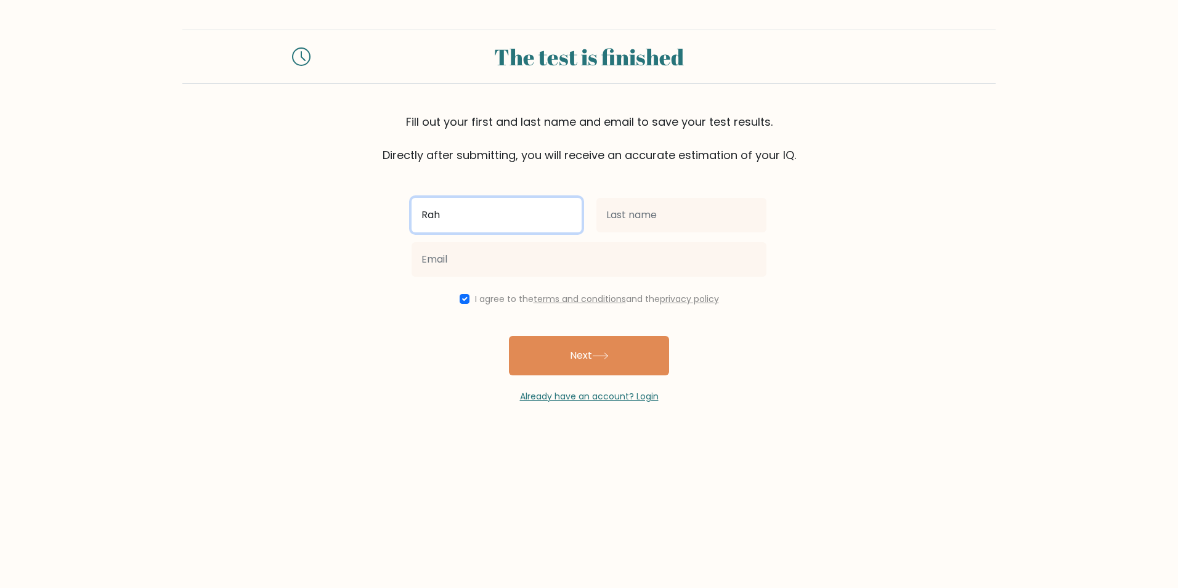
type input "Rah"
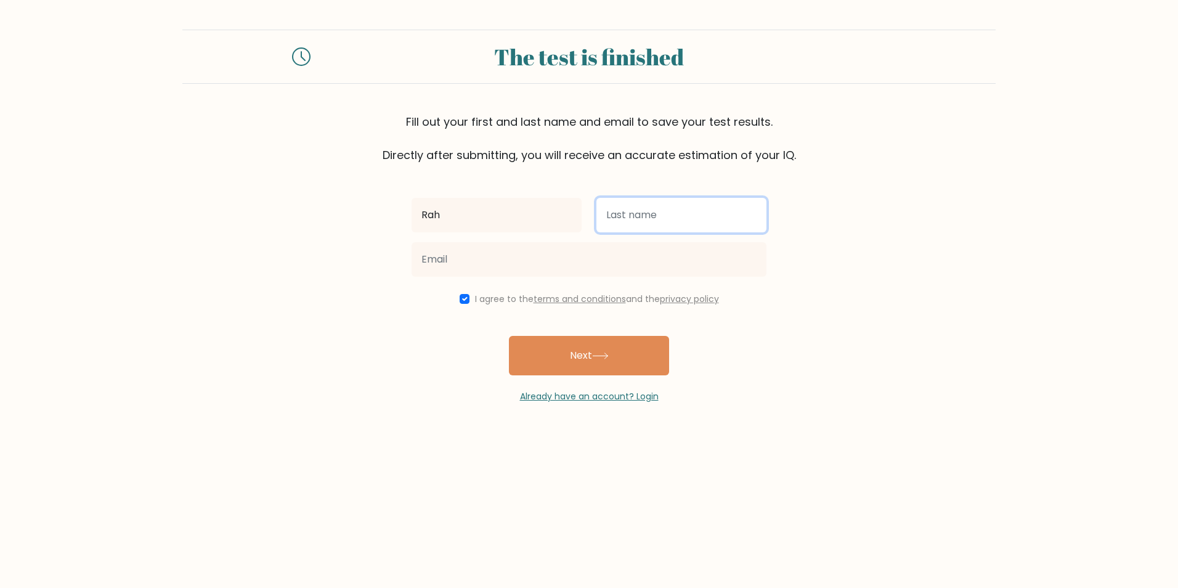
click at [640, 222] on input "text" at bounding box center [681, 215] width 170 height 34
type input "[PERSON_NAME]"
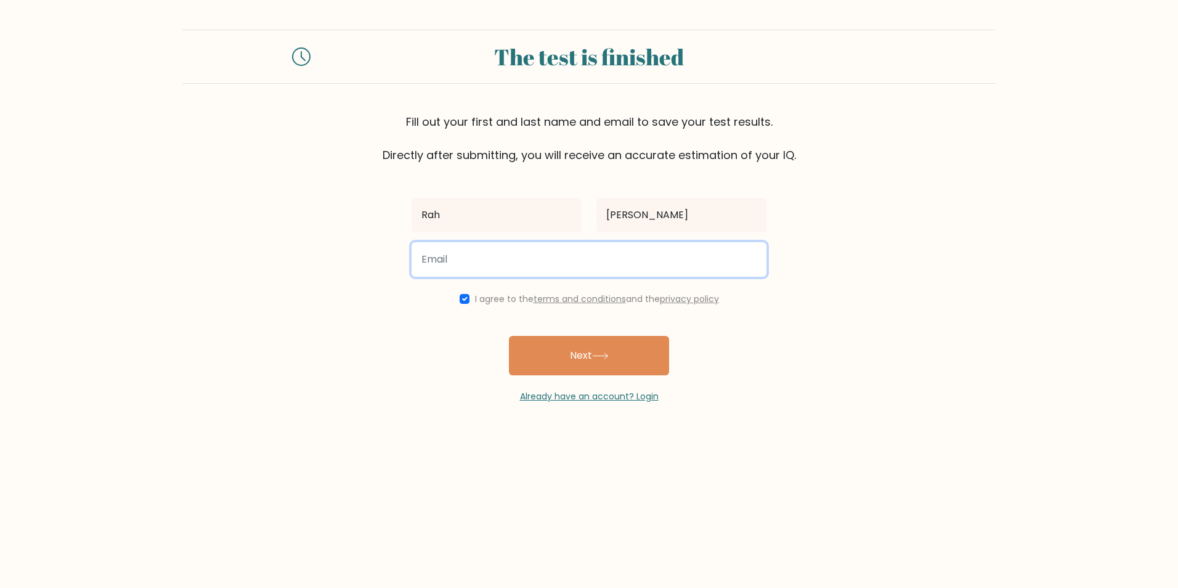
click at [607, 260] on input "email" at bounding box center [588, 259] width 355 height 34
click at [525, 264] on input "email" at bounding box center [588, 259] width 355 height 34
paste input "hanain.imejl@gmail.com"
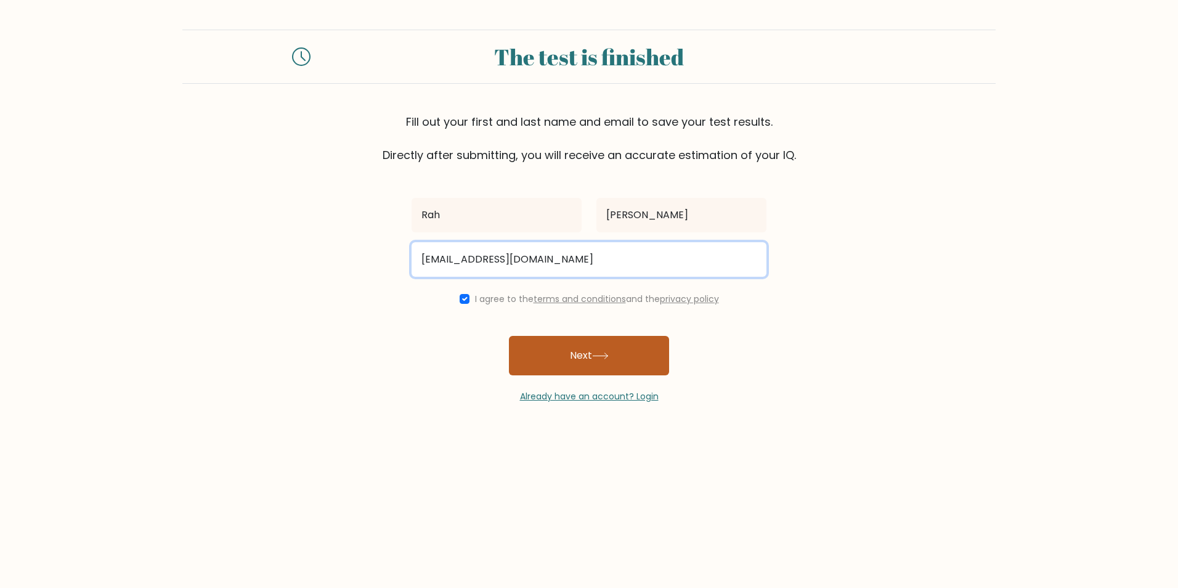
type input "hanain.imejl@gmail.com"
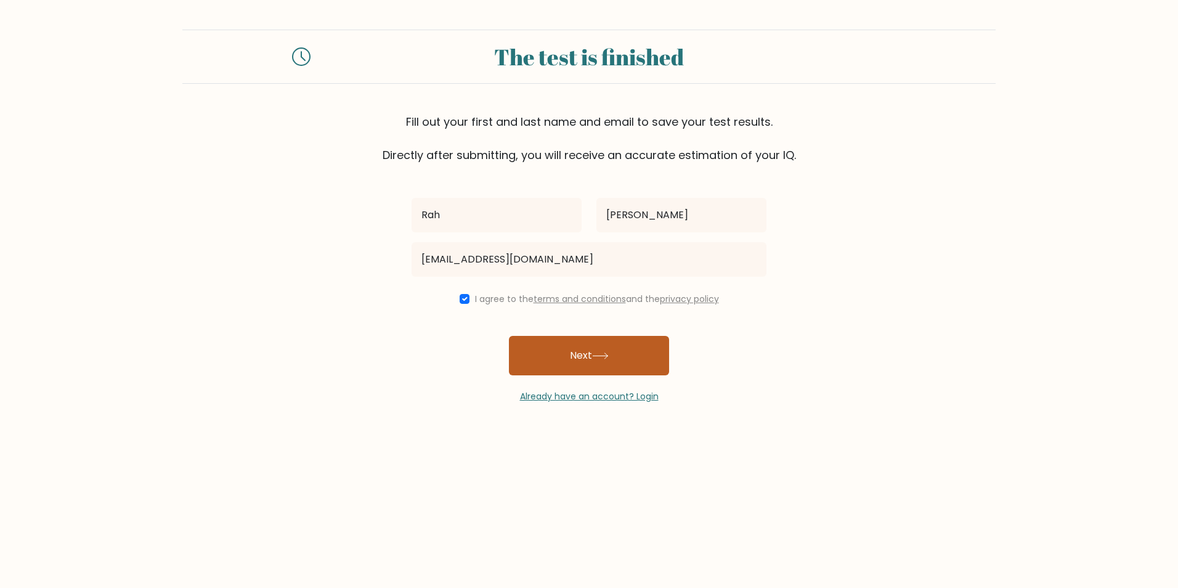
click at [619, 363] on button "Next" at bounding box center [589, 355] width 160 height 39
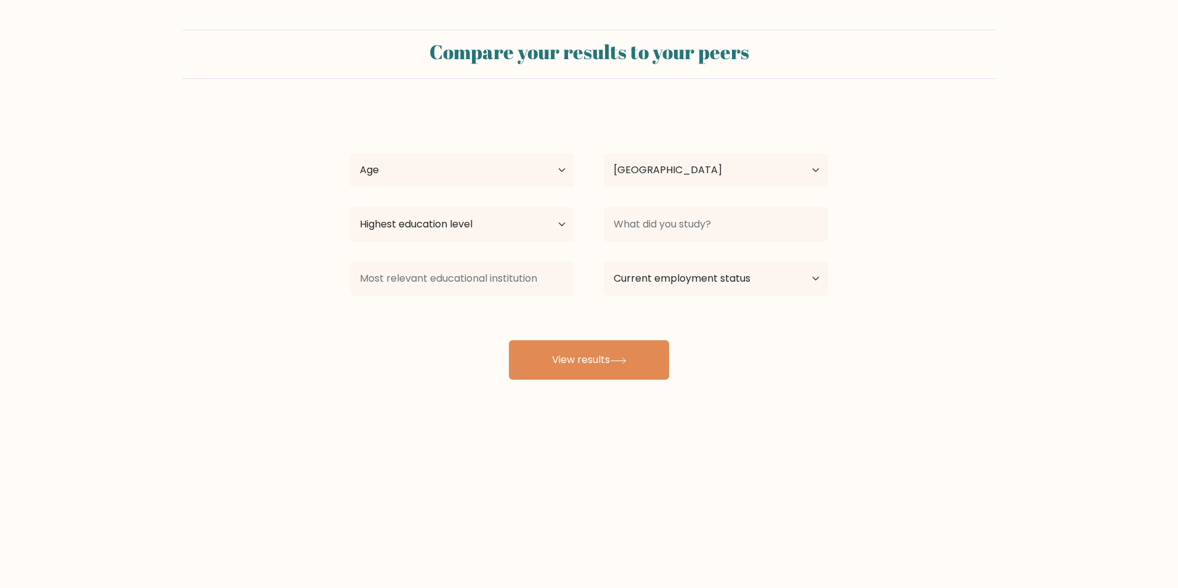
select select "BA"
click at [702, 235] on input at bounding box center [716, 224] width 224 height 34
click at [504, 274] on input at bounding box center [462, 278] width 224 height 34
click at [609, 349] on button "View results" at bounding box center [589, 359] width 160 height 39
click at [451, 159] on select "Age Under 18 years old 18-24 years old 25-34 years old 35-44 years old 45-54 ye…" at bounding box center [462, 170] width 224 height 34
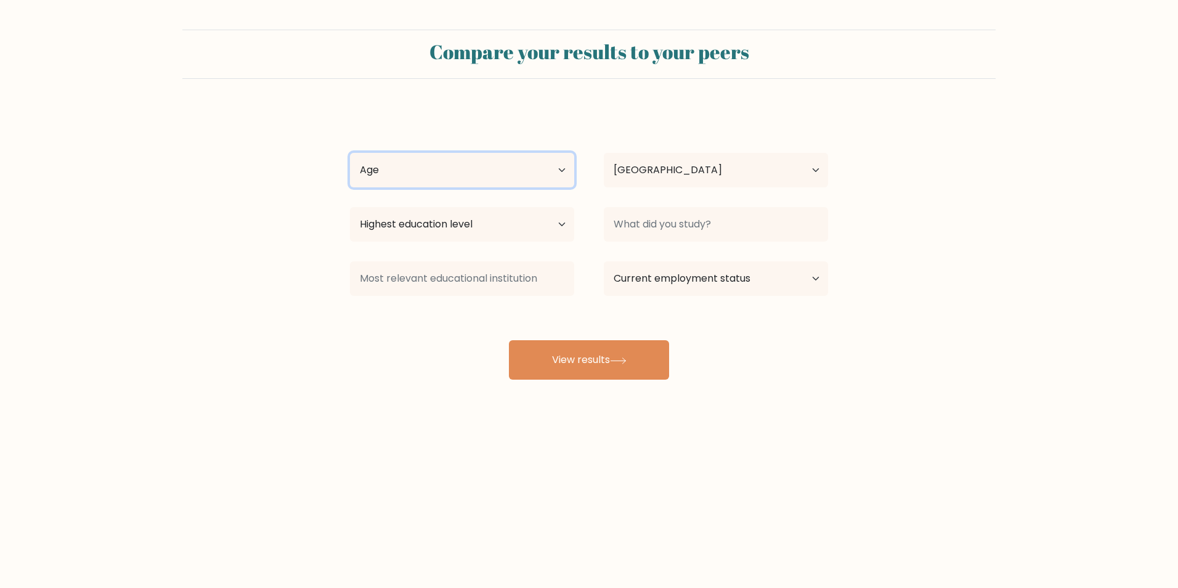
select select "18_24"
click at [350, 153] on select "Age Under 18 years old 18-24 years old 25-34 years old 35-44 years old 45-54 ye…" at bounding box center [462, 170] width 224 height 34
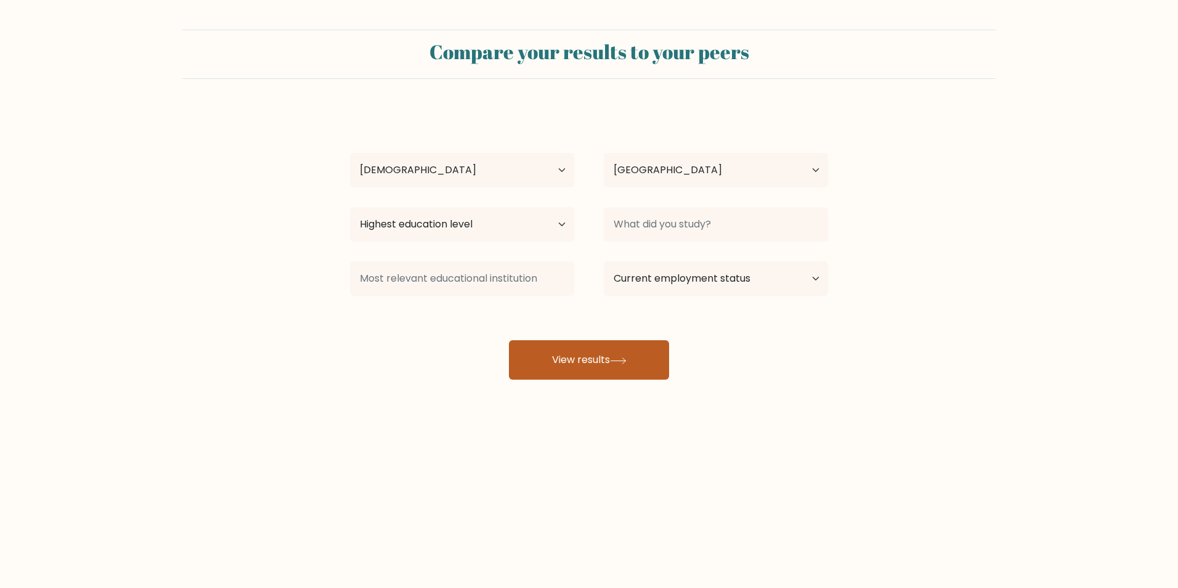
click at [604, 357] on button "View results" at bounding box center [589, 359] width 160 height 39
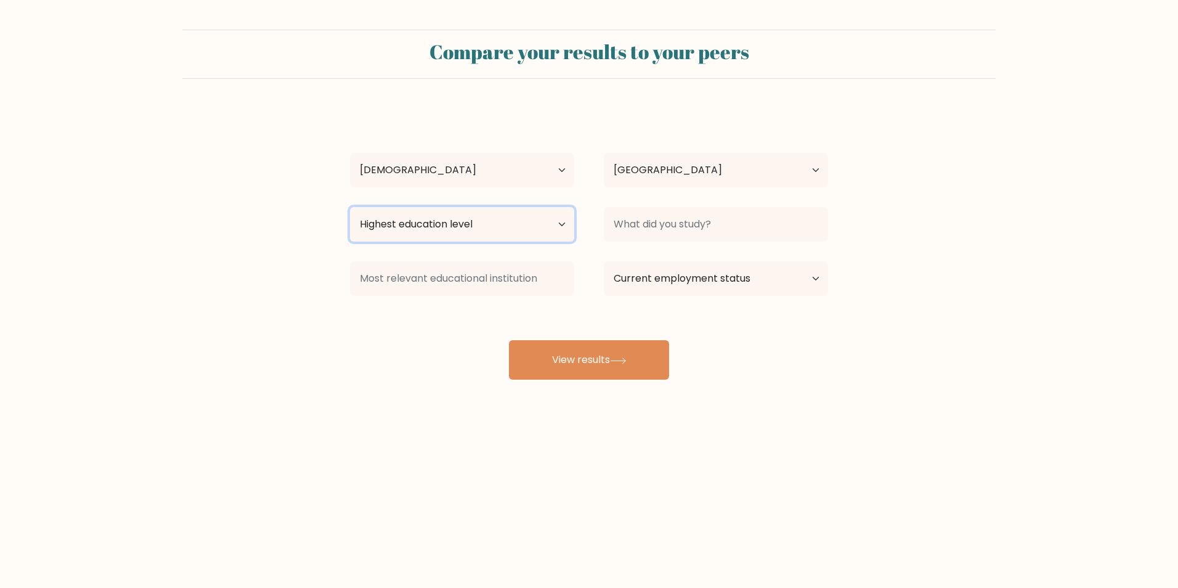
click at [467, 220] on select "Highest education level No schooling Primary Lower Secondary Upper Secondary Oc…" at bounding box center [462, 224] width 224 height 34
click at [350, 207] on select "Highest education level No schooling Primary Lower Secondary Upper Secondary Oc…" at bounding box center [462, 224] width 224 height 34
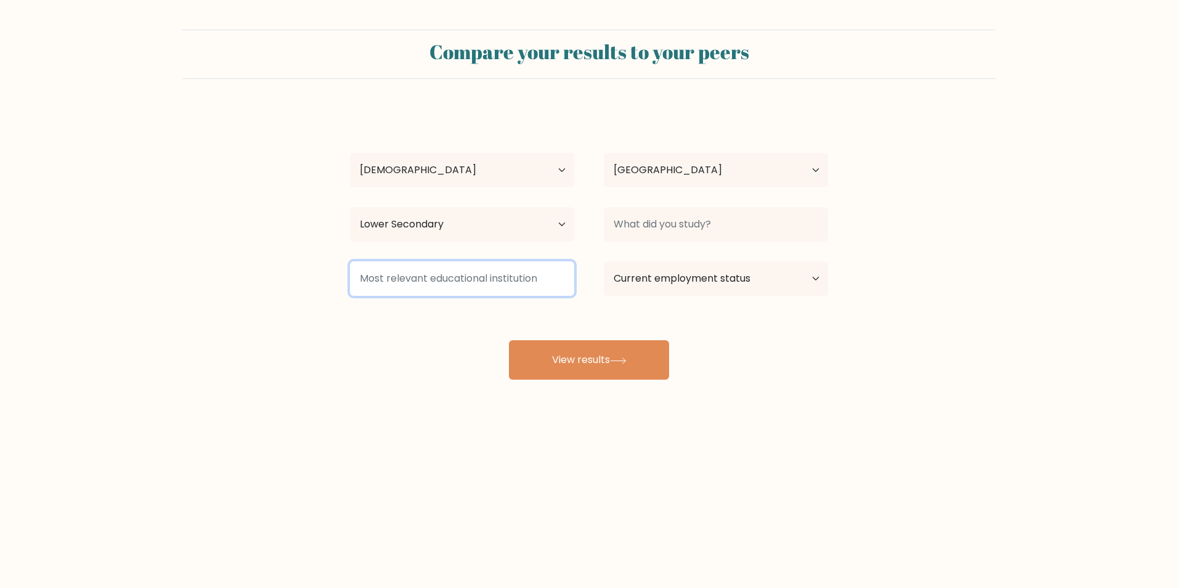
click at [493, 284] on input at bounding box center [462, 278] width 224 height 34
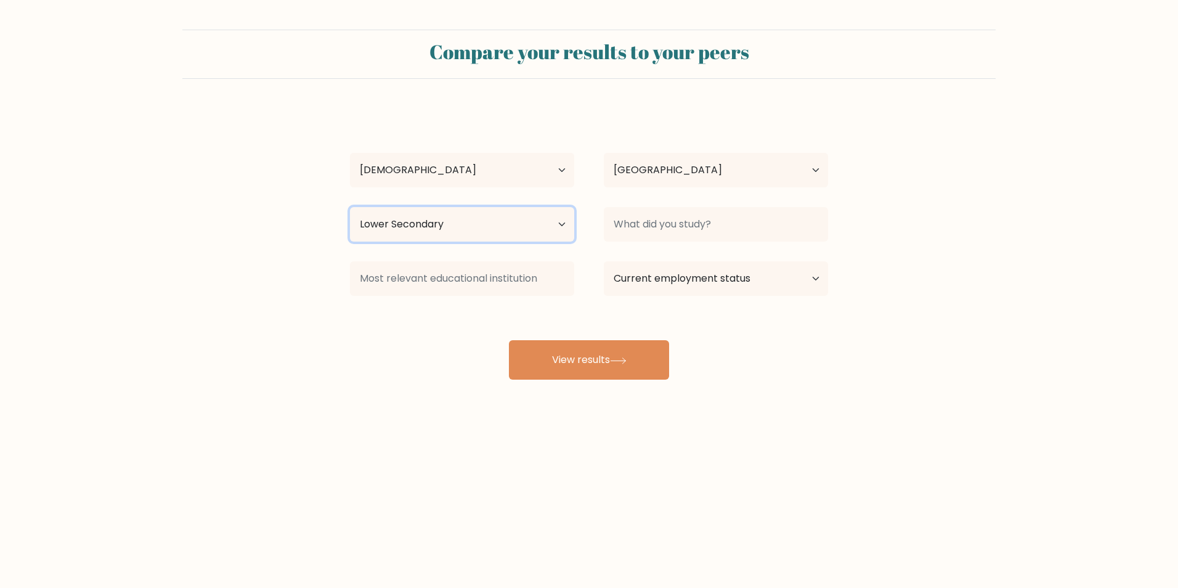
click at [464, 232] on select "Highest education level No schooling Primary Lower Secondary Upper Secondary Oc…" at bounding box center [462, 224] width 224 height 34
select select "primary"
click at [350, 207] on select "Highest education level No schooling Primary Lower Secondary Upper Secondary Oc…" at bounding box center [462, 224] width 224 height 34
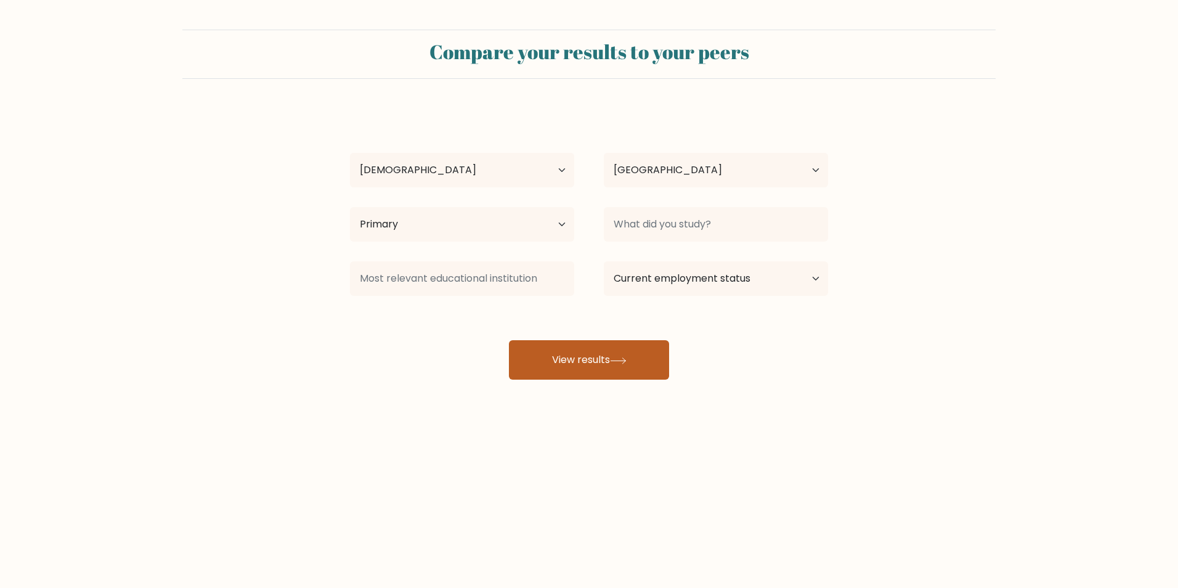
click at [588, 375] on button "View results" at bounding box center [589, 359] width 160 height 39
click at [677, 200] on div "Rah Rahry Age Under 18 years old 18-24 years old 25-34 years old 35-44 years ol…" at bounding box center [588, 243] width 493 height 271
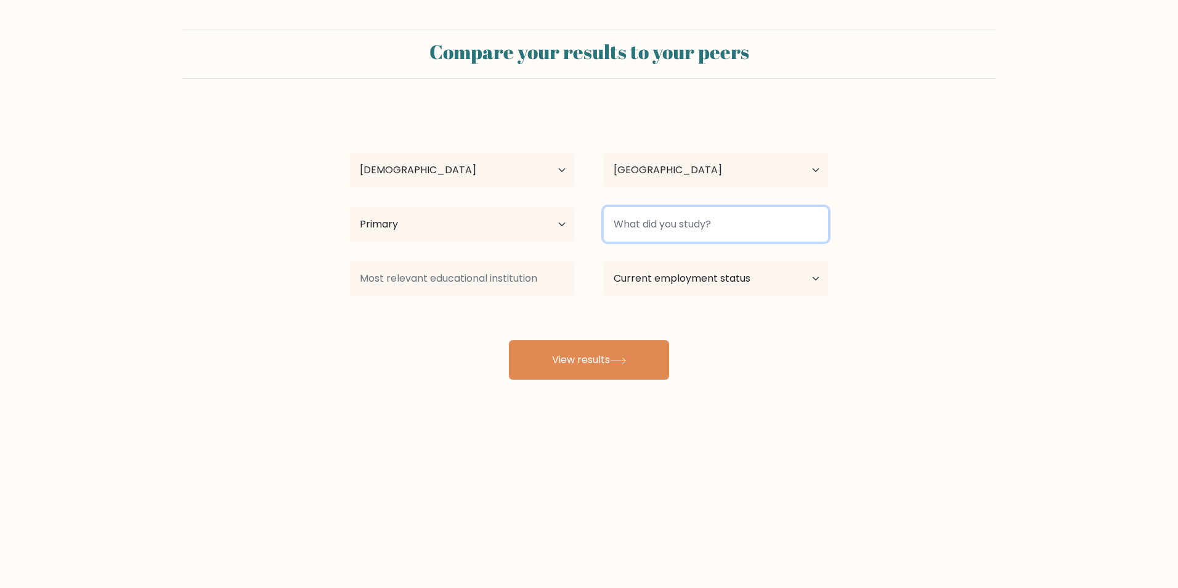
click at [673, 230] on input at bounding box center [716, 224] width 224 height 34
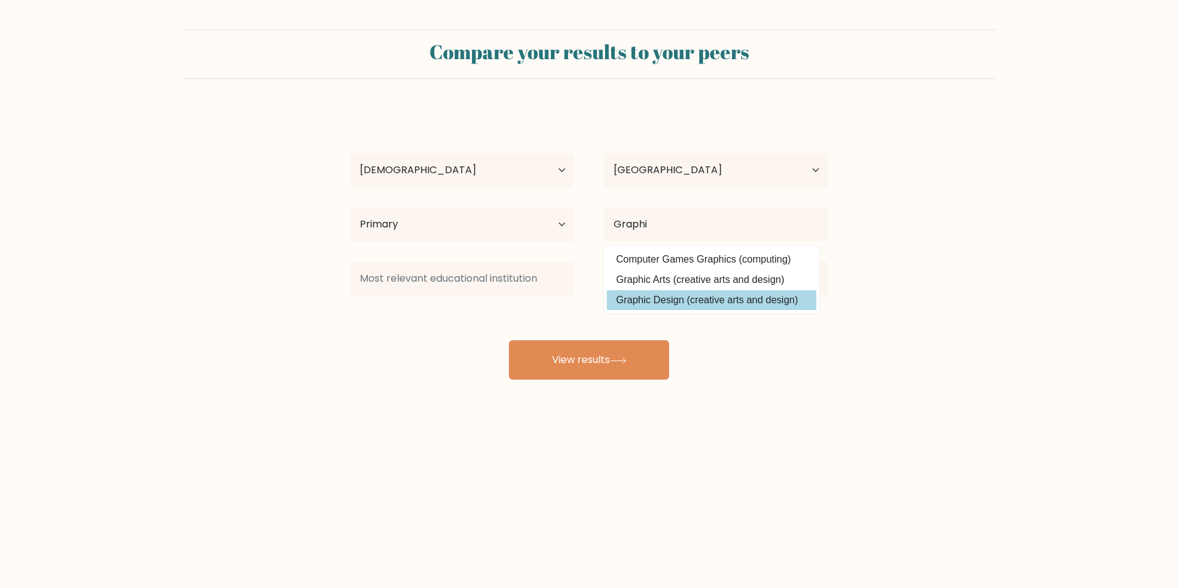
click at [707, 291] on div "Rah Rahry Age Under 18 years old 18-24 years old 25-34 years old 35-44 years ol…" at bounding box center [588, 243] width 493 height 271
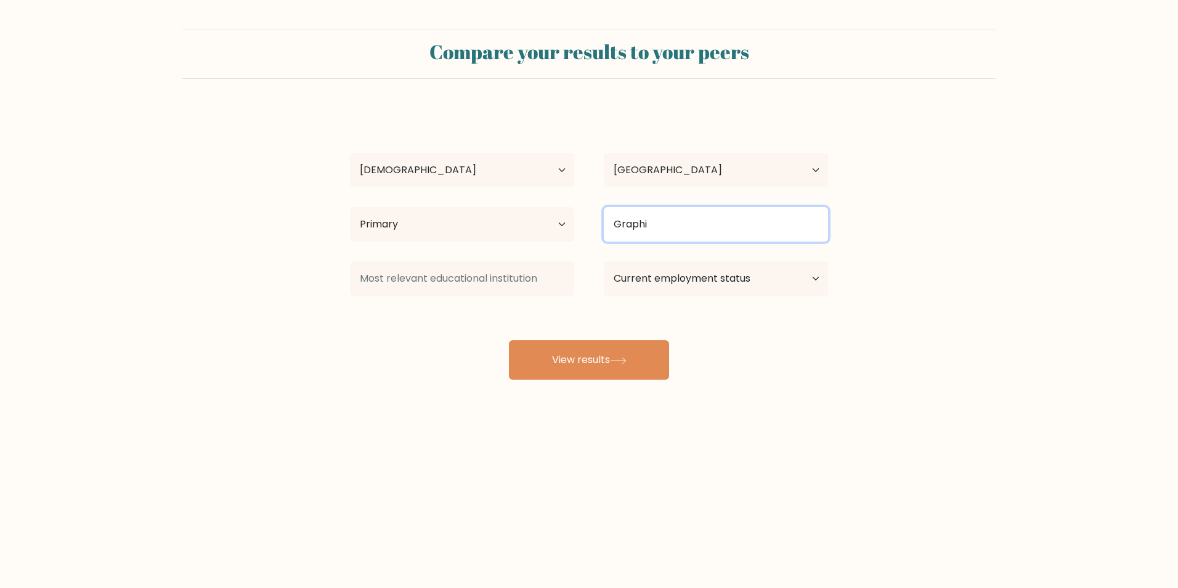
click at [688, 233] on input "Graphi" at bounding box center [716, 224] width 224 height 34
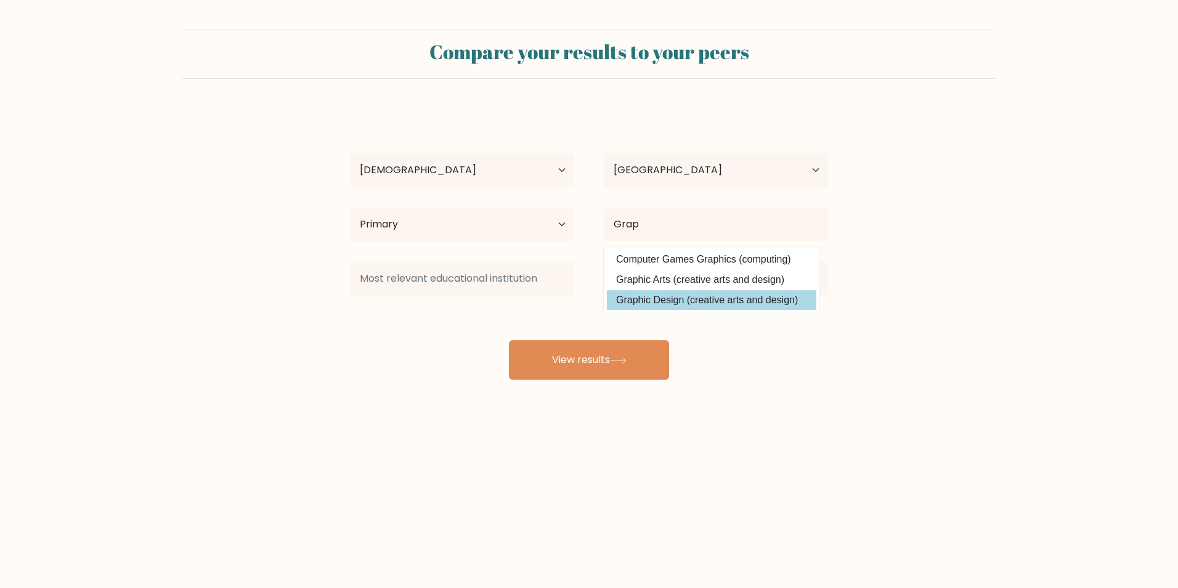
click at [674, 297] on div "Rah Rahry Age Under 18 years old 18-24 years old 25-34 years old 35-44 years ol…" at bounding box center [588, 243] width 493 height 271
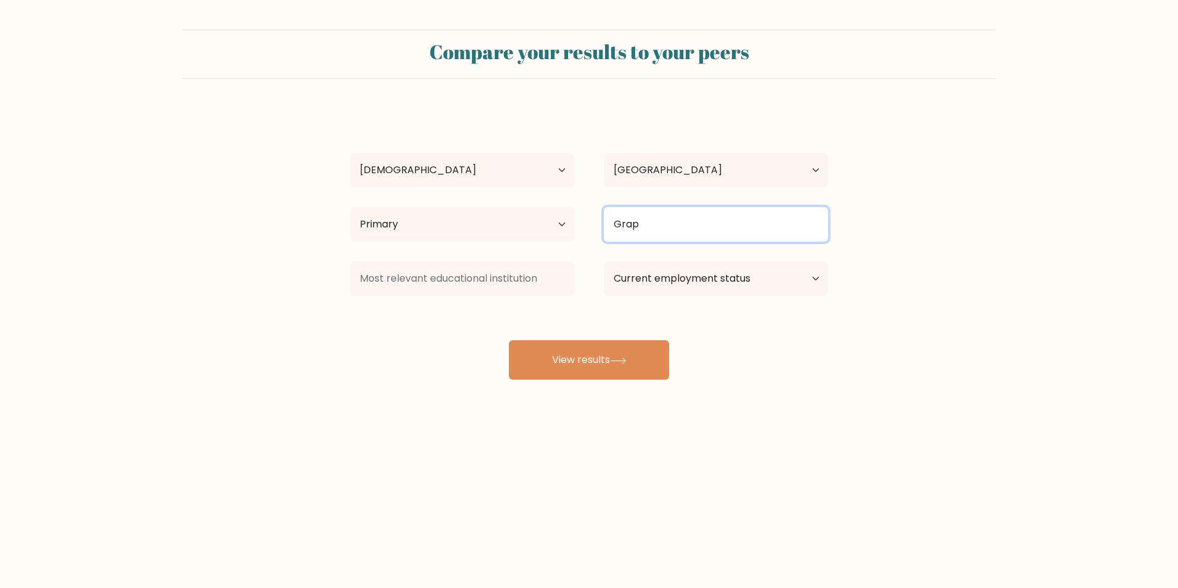
click at [667, 224] on input "Grap" at bounding box center [716, 224] width 224 height 34
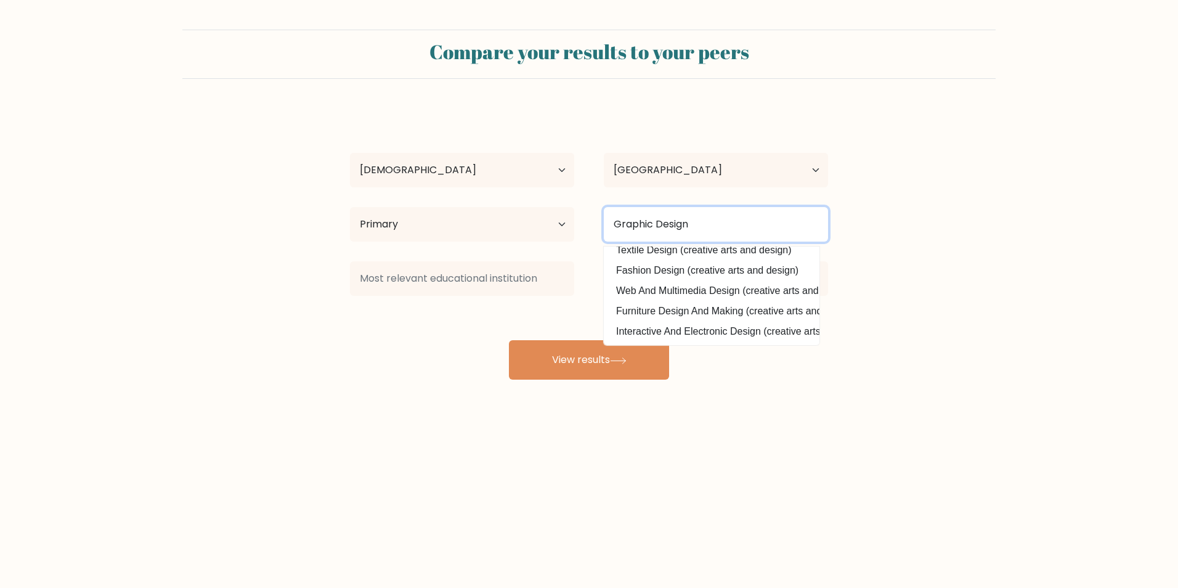
scroll to position [120, 0]
type input "Graphic Design"
click at [887, 294] on form "Compare your results to your peers Rah Rahry Age Under 18 years old 18-24 years…" at bounding box center [589, 205] width 1178 height 350
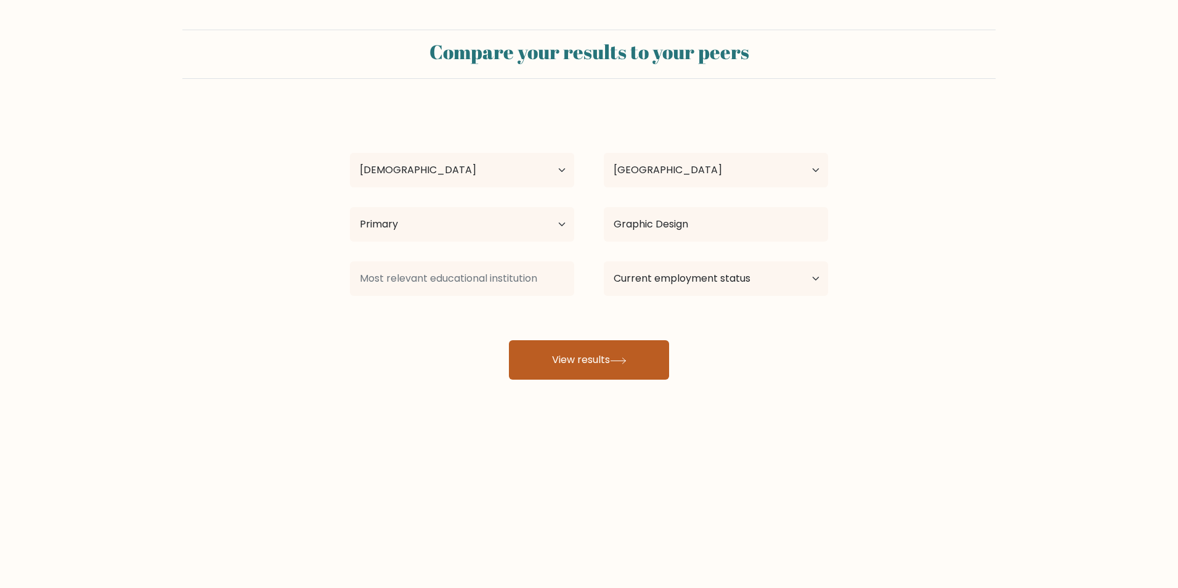
click at [620, 364] on button "View results" at bounding box center [589, 359] width 160 height 39
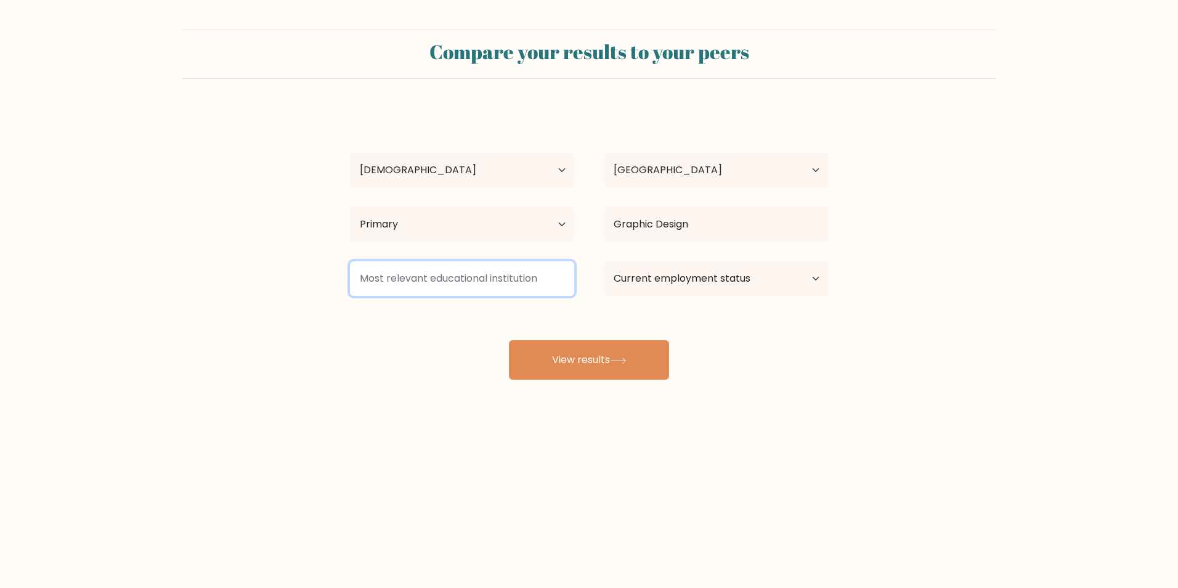
click at [480, 288] on input at bounding box center [462, 278] width 224 height 34
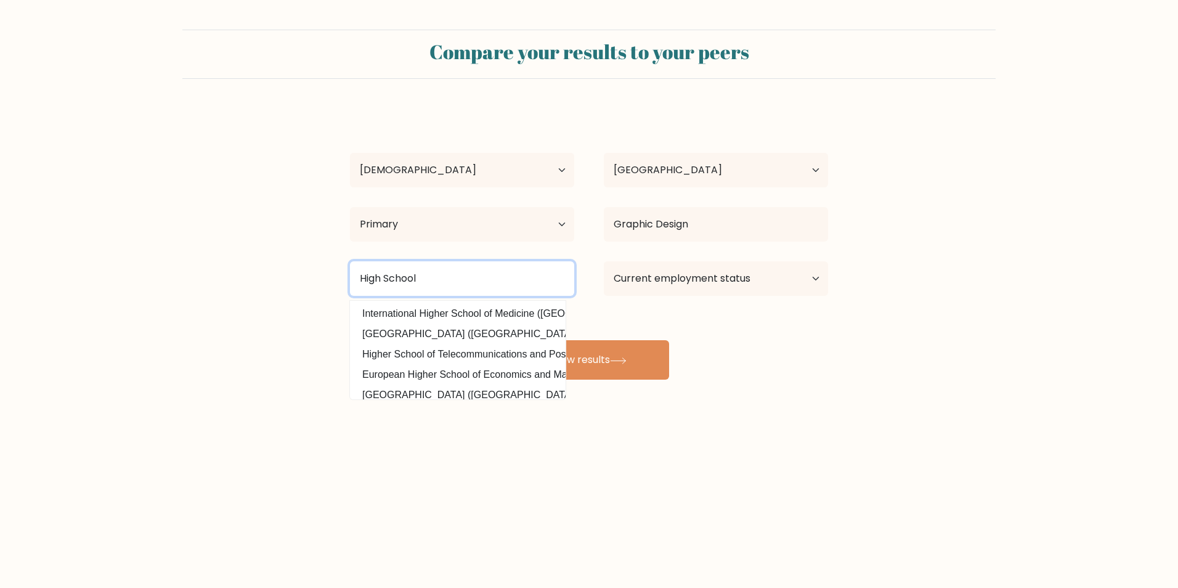
type input "High School"
click at [902, 242] on form "Compare your results to your peers Rah Rahry Age Under 18 years old 18-24 years…" at bounding box center [589, 205] width 1178 height 350
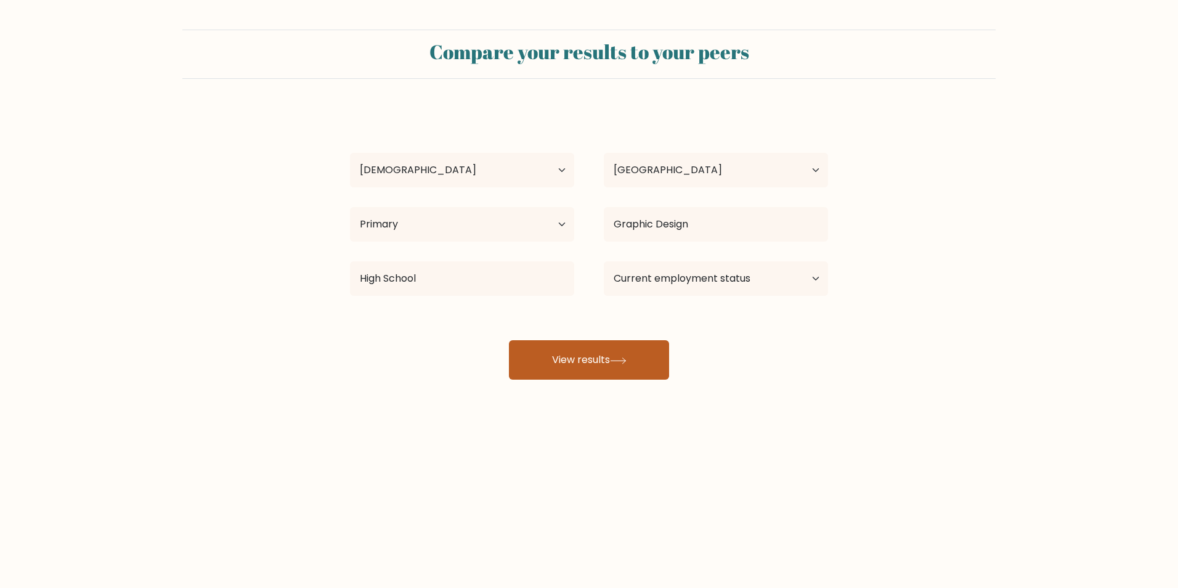
click at [606, 360] on button "View results" at bounding box center [589, 359] width 160 height 39
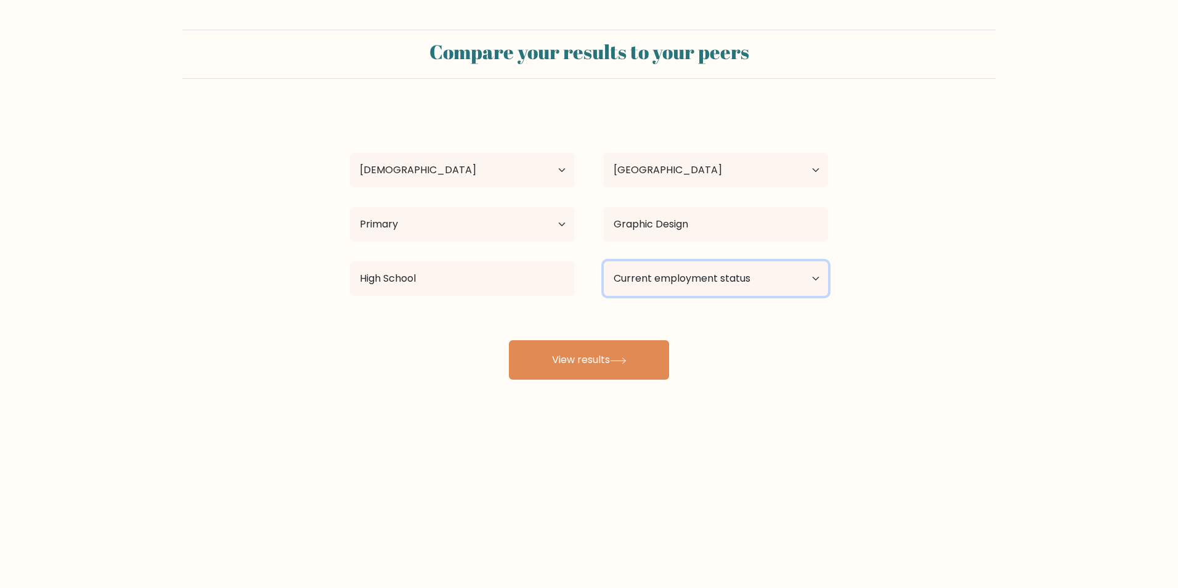
click at [695, 267] on select "Current employment status Employed Student Retired Other / prefer not to answer" at bounding box center [716, 278] width 224 height 34
select select "other"
click at [604, 261] on select "Current employment status Employed Student Retired Other / prefer not to answer" at bounding box center [716, 278] width 224 height 34
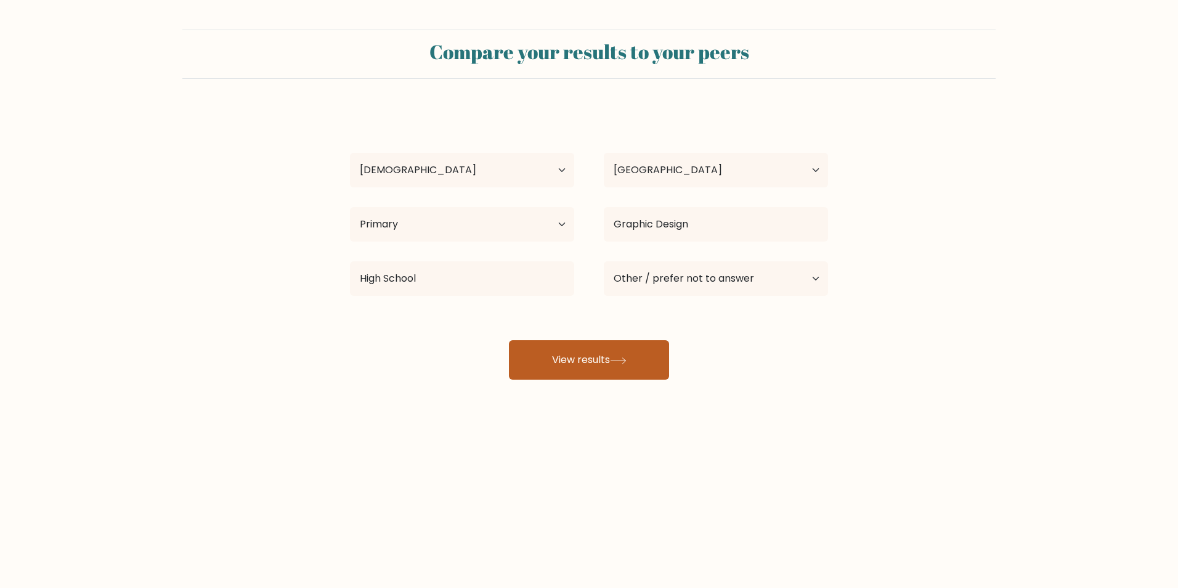
click at [612, 355] on button "View results" at bounding box center [589, 359] width 160 height 39
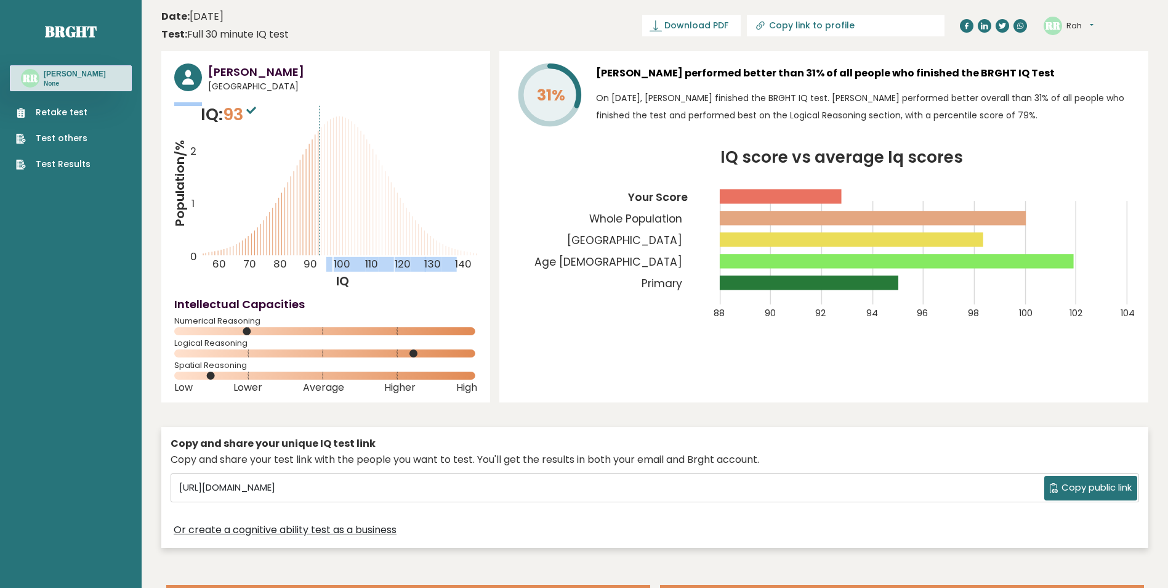
drag, startPoint x: 321, startPoint y: 228, endPoint x: 328, endPoint y: 263, distance: 35.9
click at [328, 263] on icon "Population/% IQ 0 1 2 60 70 80 90 100 110 120 130 140" at bounding box center [325, 195] width 303 height 187
drag, startPoint x: 328, startPoint y: 263, endPoint x: 325, endPoint y: 272, distance: 9.7
click at [325, 272] on icon "Population/% IQ 0 1 2 60 70 80 90 100 110 120 130 140" at bounding box center [325, 195] width 303 height 187
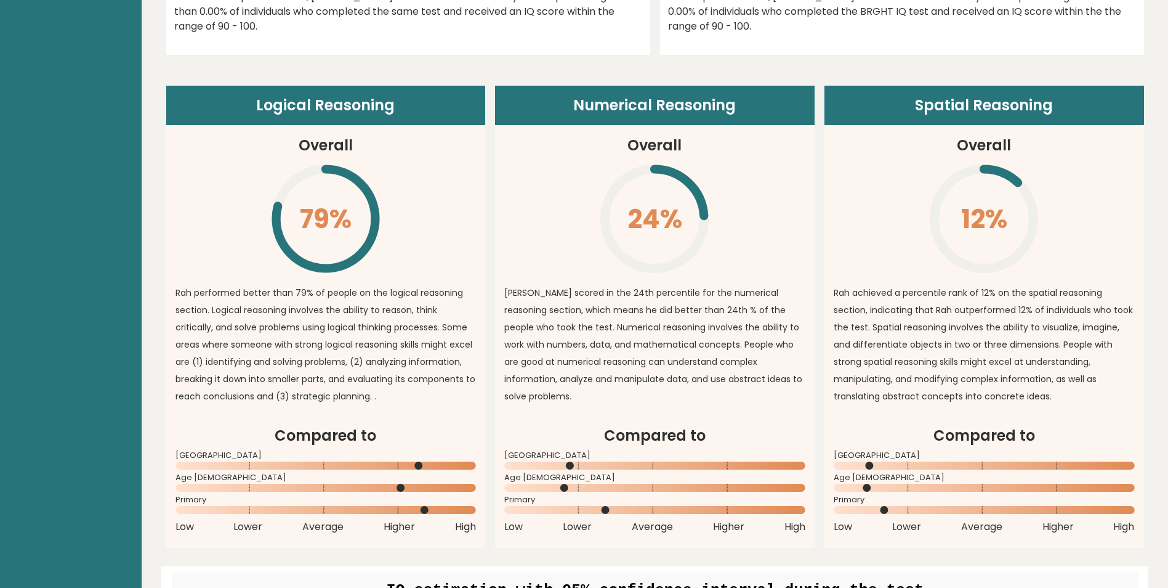
scroll to position [862, 0]
